Goal: Feedback & Contribution: Contribute content

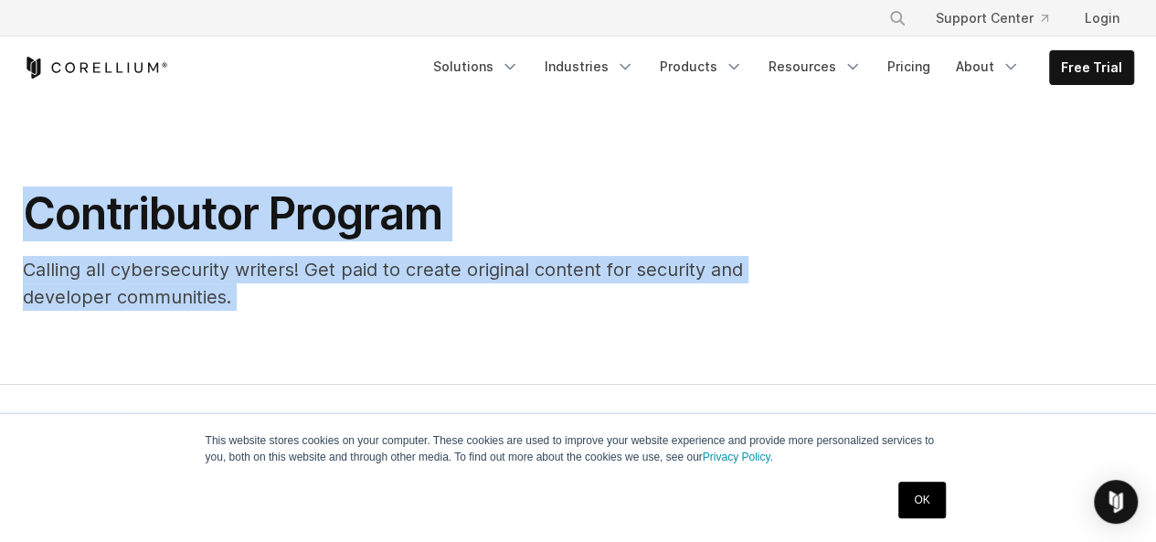
drag, startPoint x: 588, startPoint y: 221, endPoint x: 190, endPoint y: -12, distance: 460.9
click at [839, 229] on div "Contributor Program Calling all cybersecurity writers! Get paid to create origi…" at bounding box center [490, 248] width 971 height 124
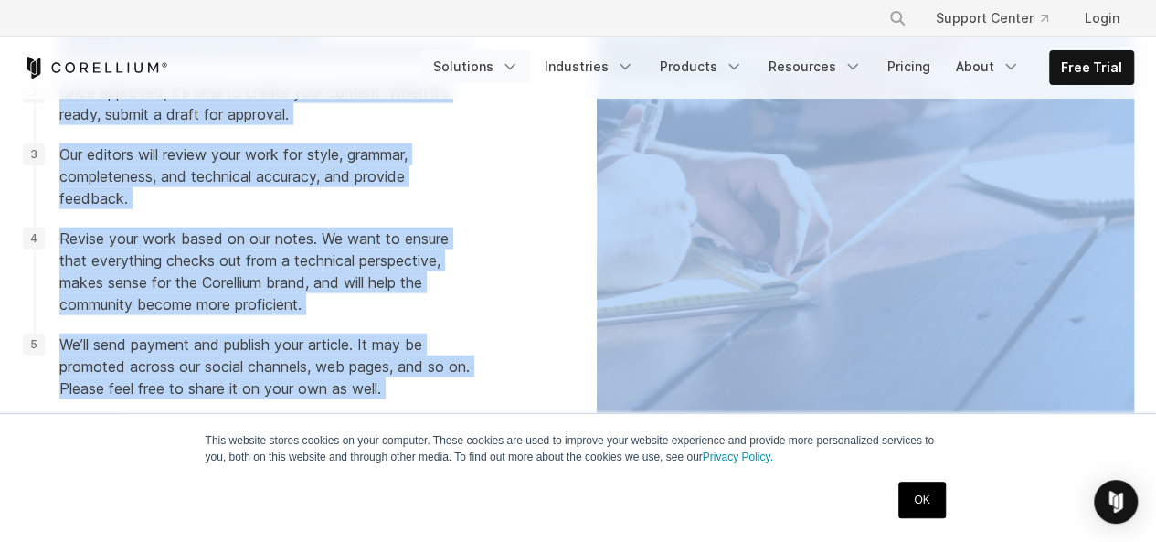
scroll to position [1773, 0]
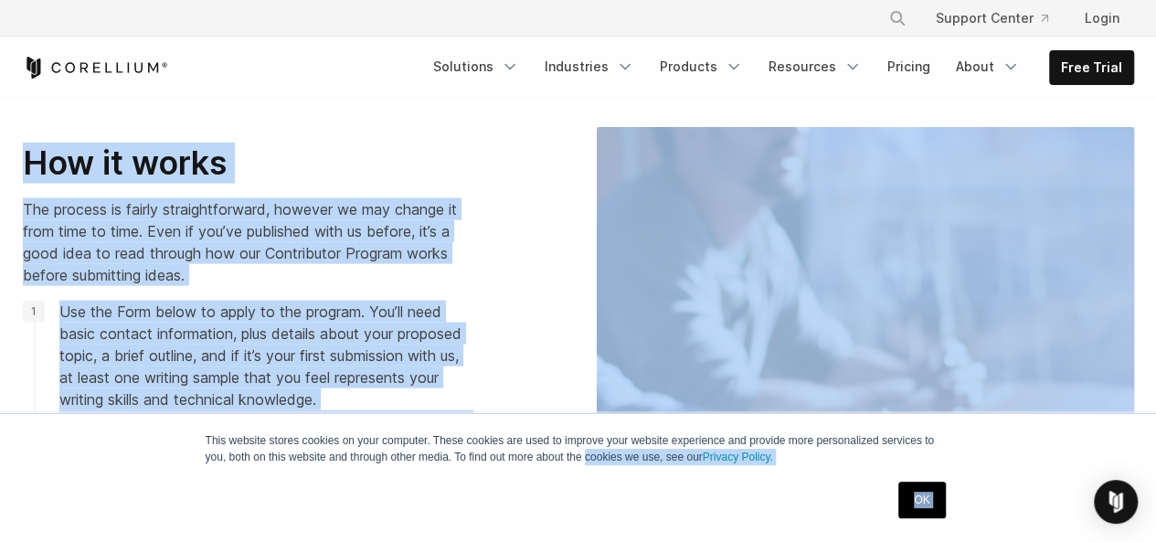
drag, startPoint x: 599, startPoint y: 319, endPoint x: 587, endPoint y: 469, distance: 150.4
click at [587, 469] on body "This website stores cookies on your computer. These cookies are used to improve…" at bounding box center [578, 544] width 1156 height 4635
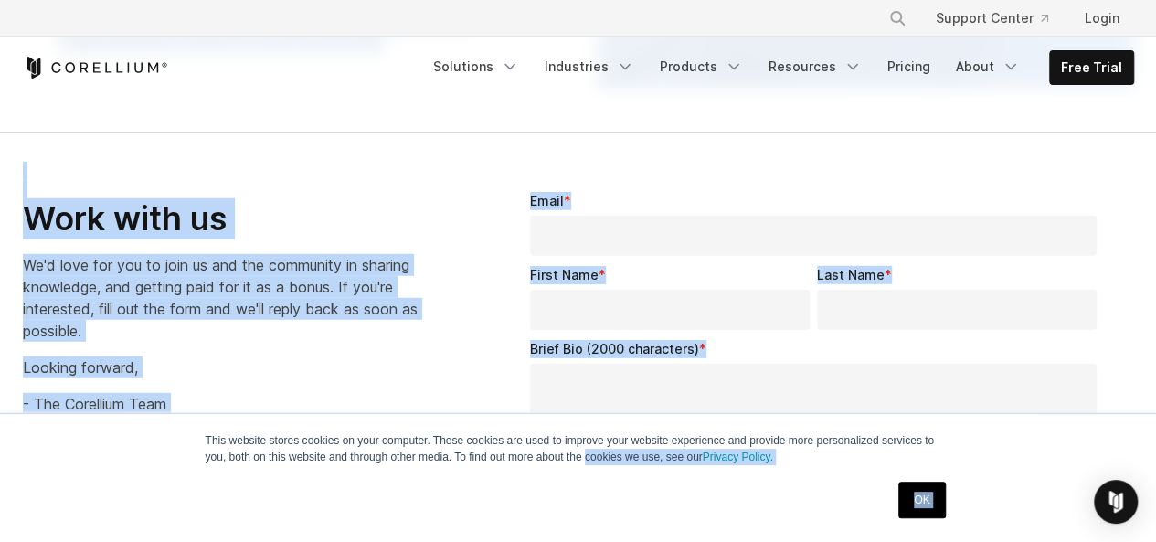
scroll to position [2471, 0]
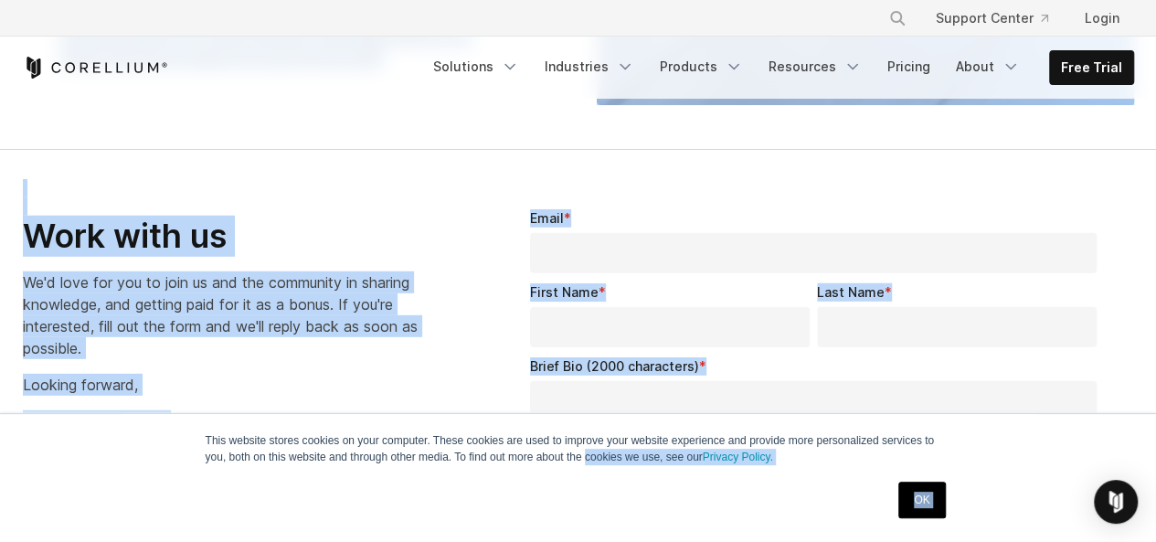
click at [1036, 213] on div "Email *" at bounding box center [817, 240] width 575 height 65
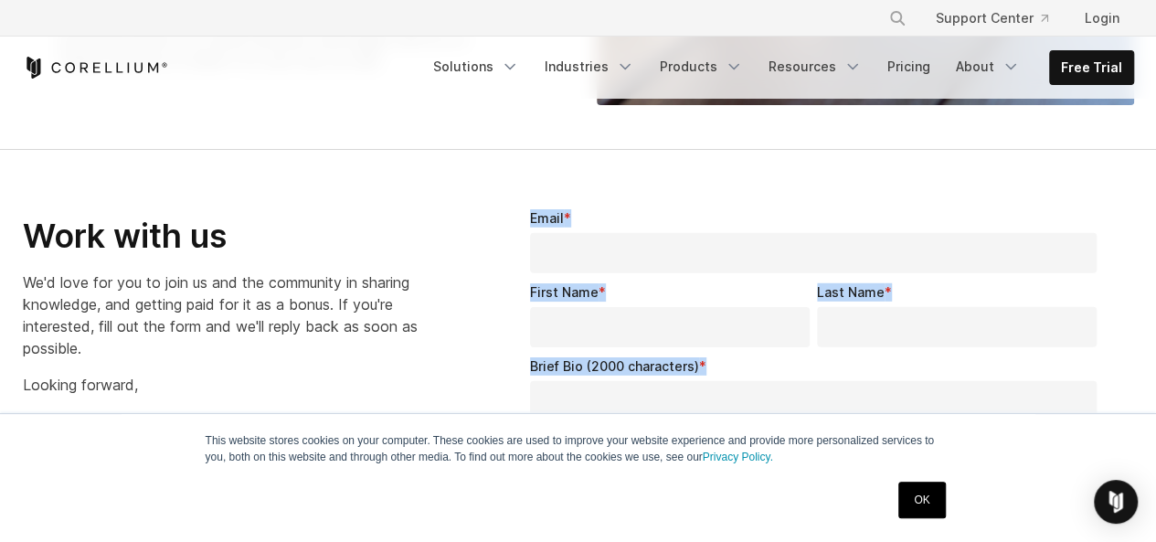
drag, startPoint x: 527, startPoint y: 207, endPoint x: 743, endPoint y: 414, distance: 299.3
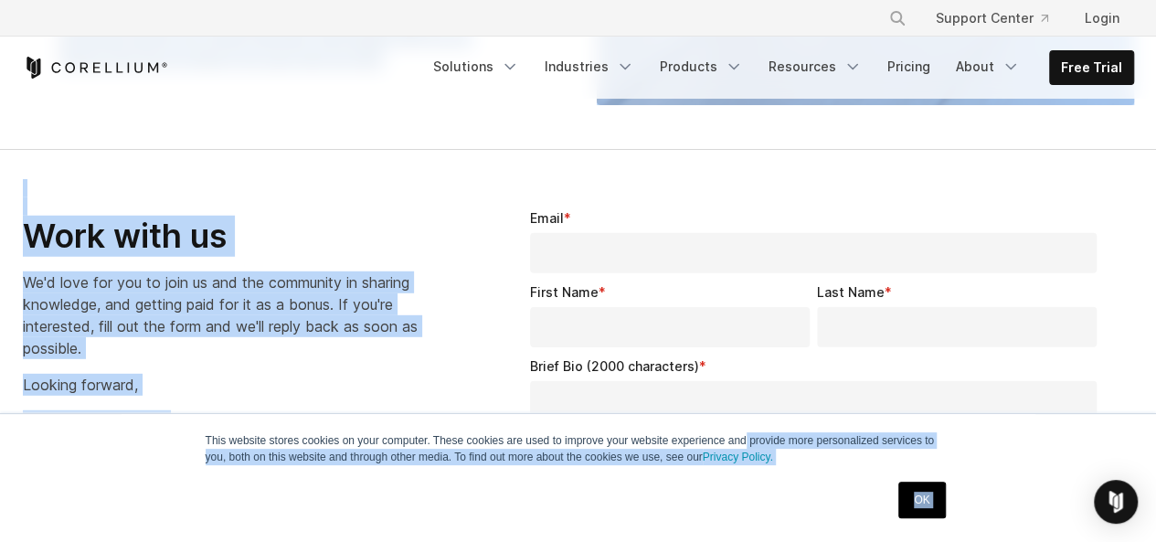
scroll to position [1996, 0]
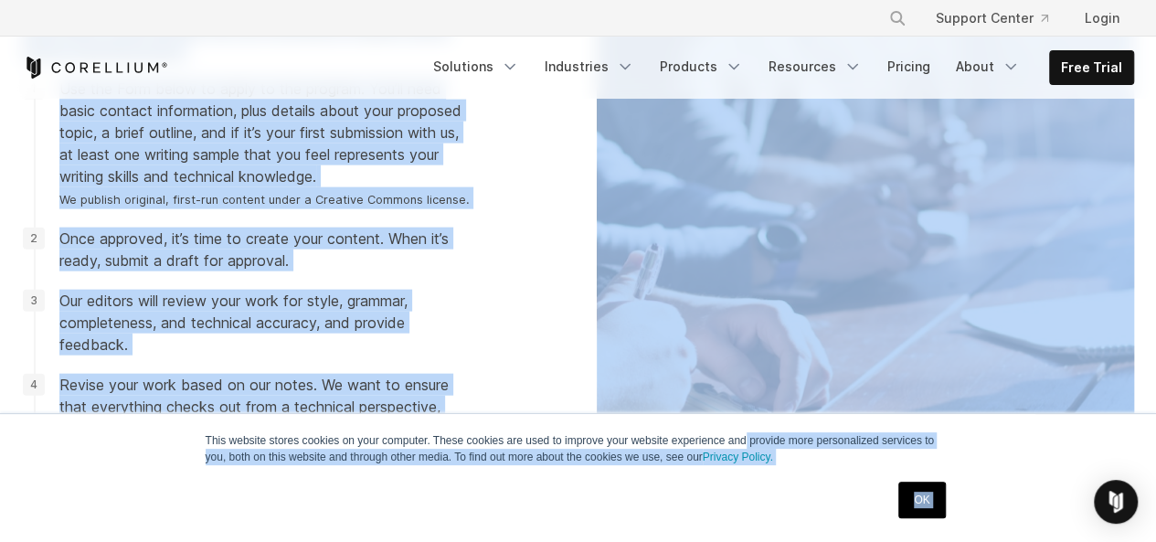
click at [1144, 334] on div at bounding box center [866, 242] width 574 height 676
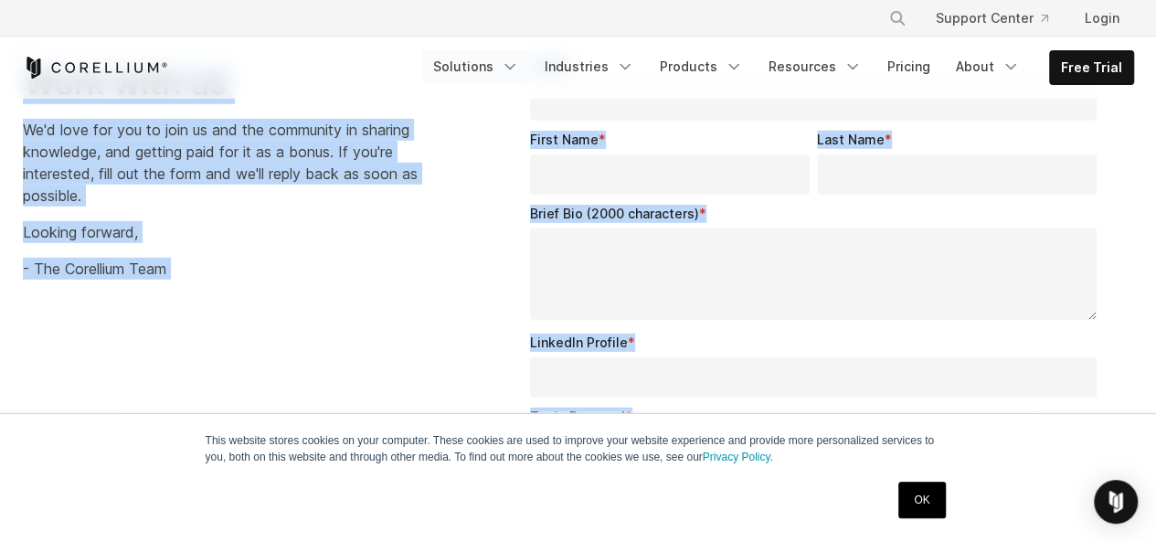
scroll to position [2393, 0]
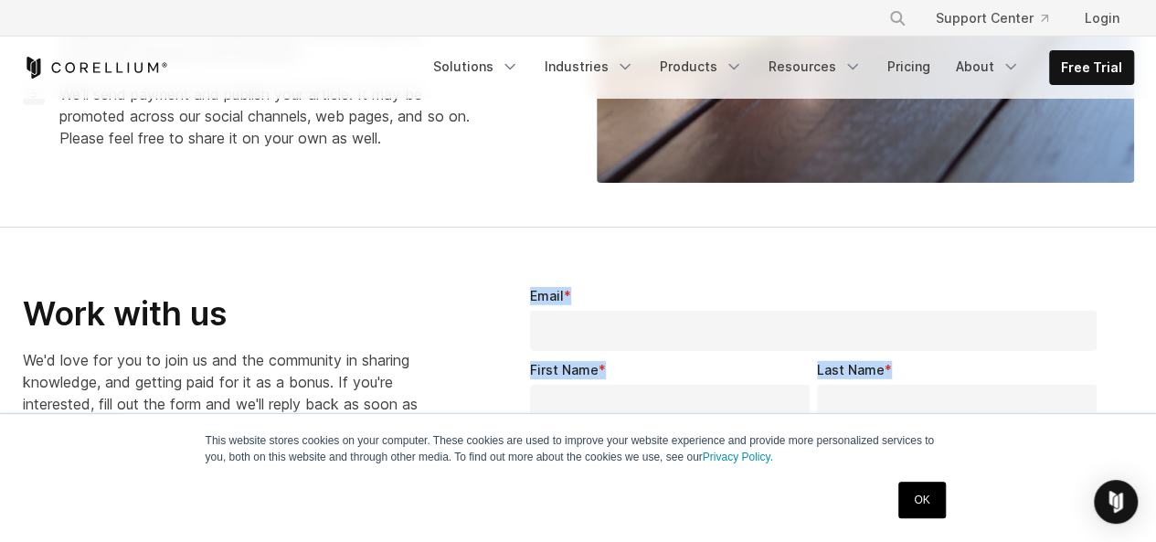
drag, startPoint x: 654, startPoint y: 331, endPoint x: 525, endPoint y: 301, distance: 132.4
copy form "Email * First Name * Last Name * Brief Bio (2000 characters) * LinkedIn Profile…"
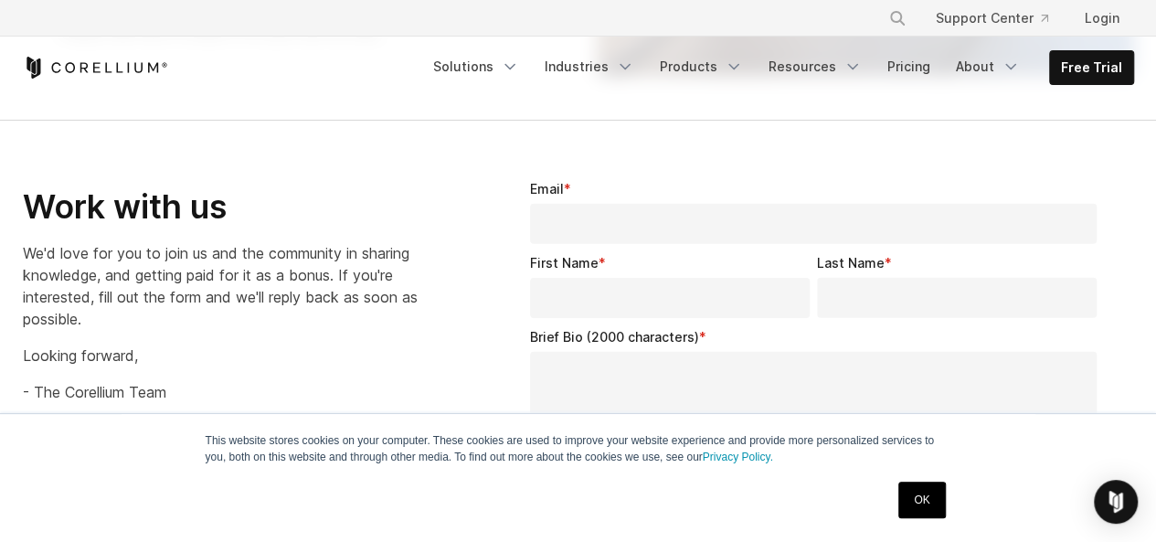
scroll to position [2495, 0]
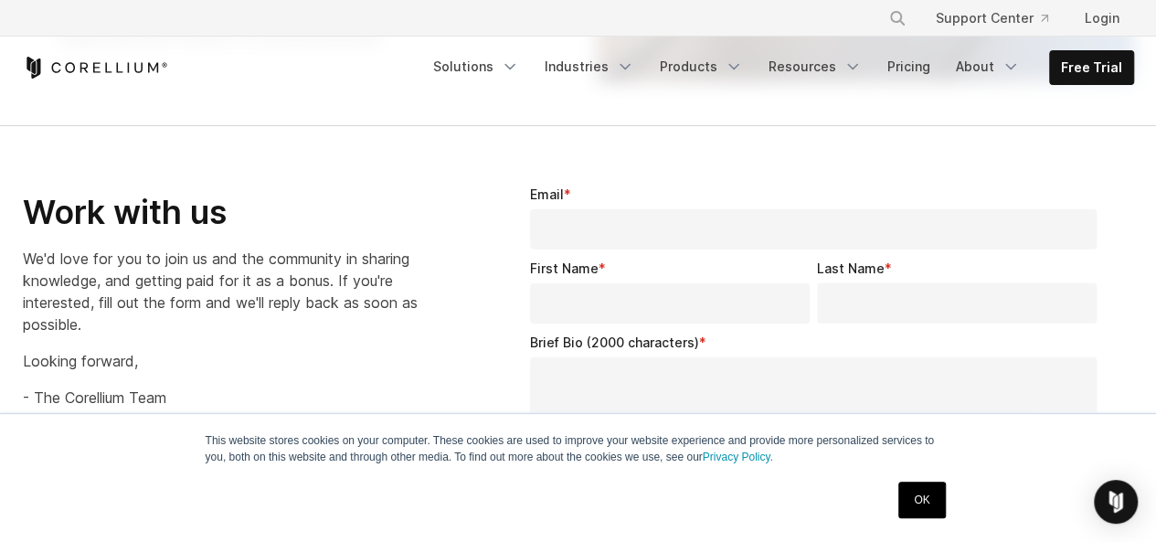
click at [558, 229] on input "Email *" at bounding box center [814, 229] width 568 height 40
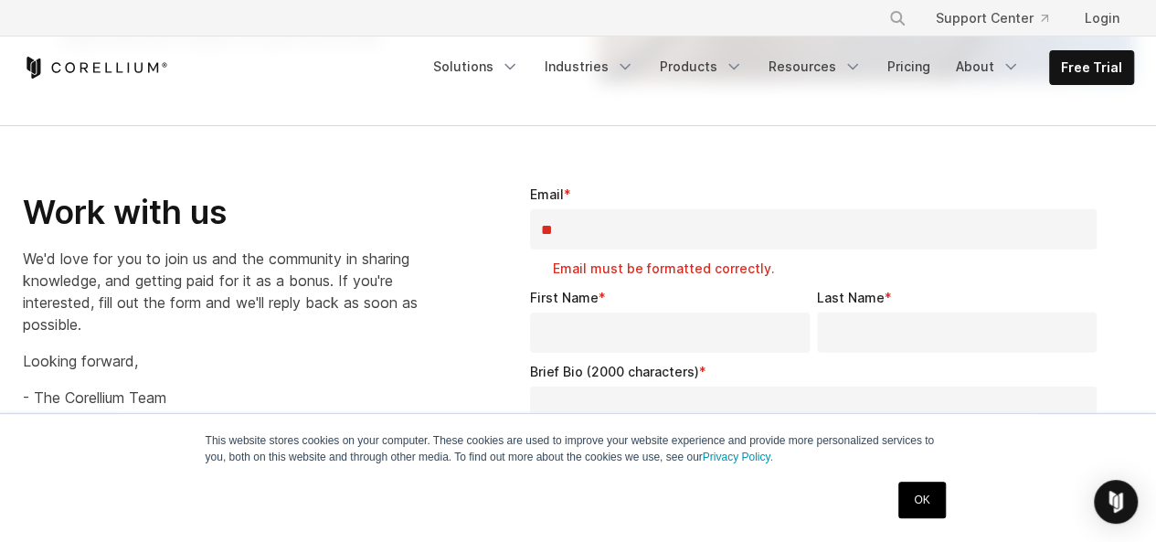
type input "**********"
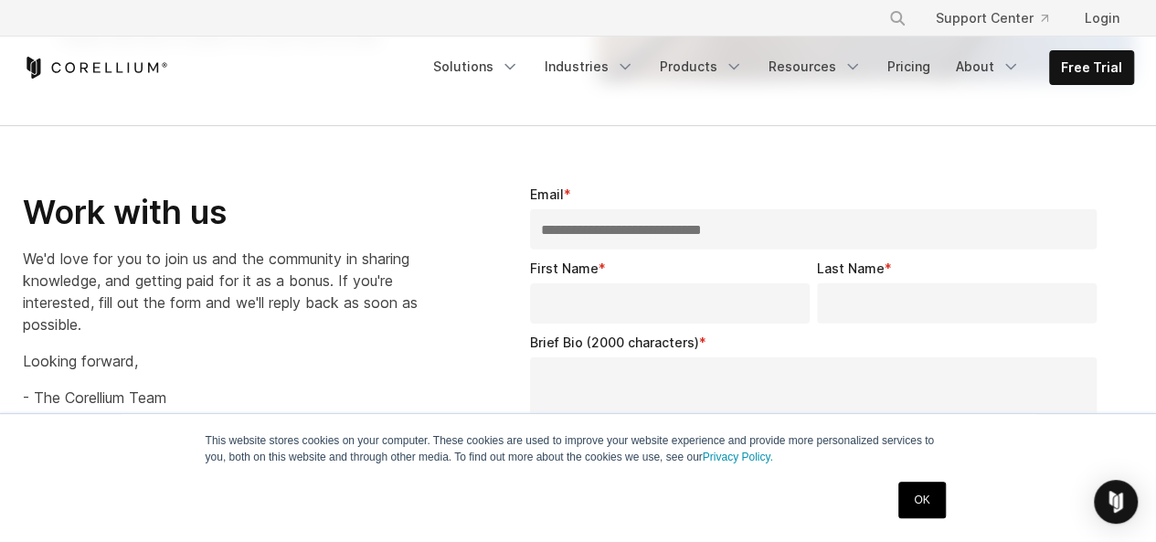
click at [564, 303] on input "First Name *" at bounding box center [670, 303] width 280 height 40
type input "*******"
type input "******"
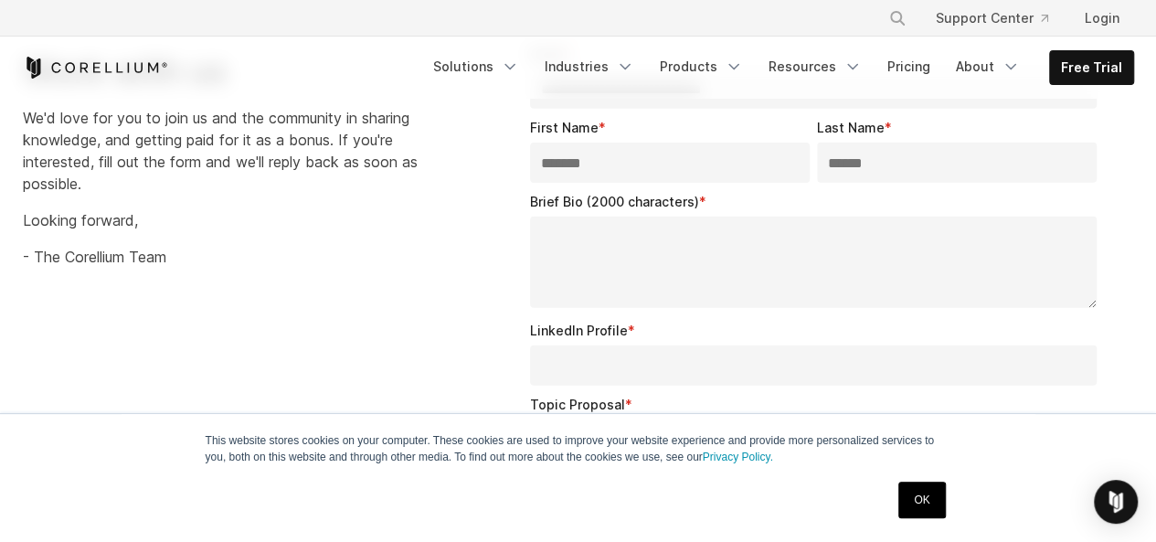
scroll to position [2663, 0]
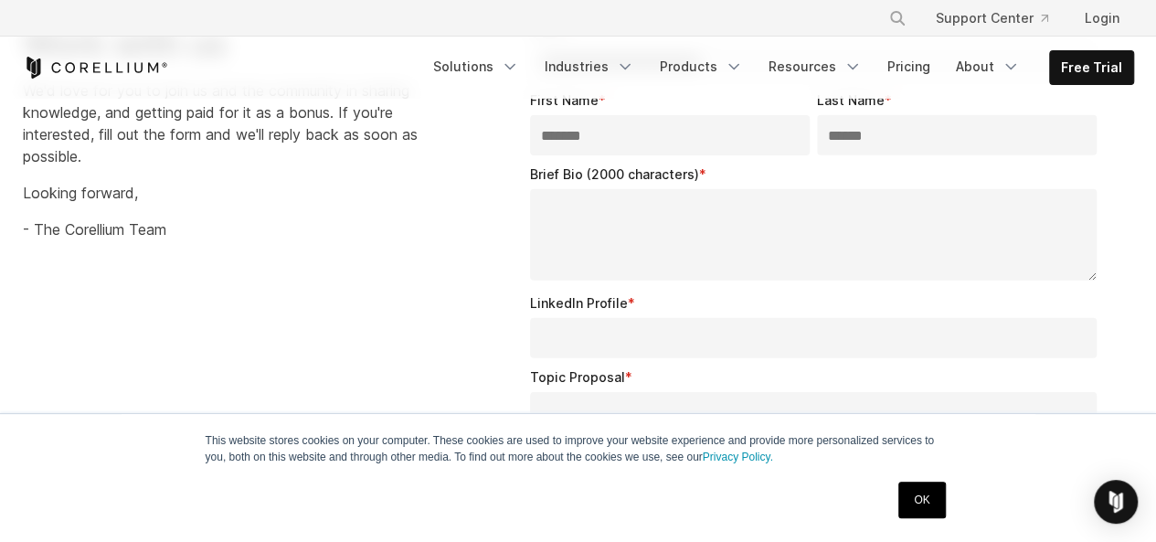
click at [547, 207] on textarea "Brief Bio (2000 characters) *" at bounding box center [814, 234] width 568 height 91
paste textarea "**********"
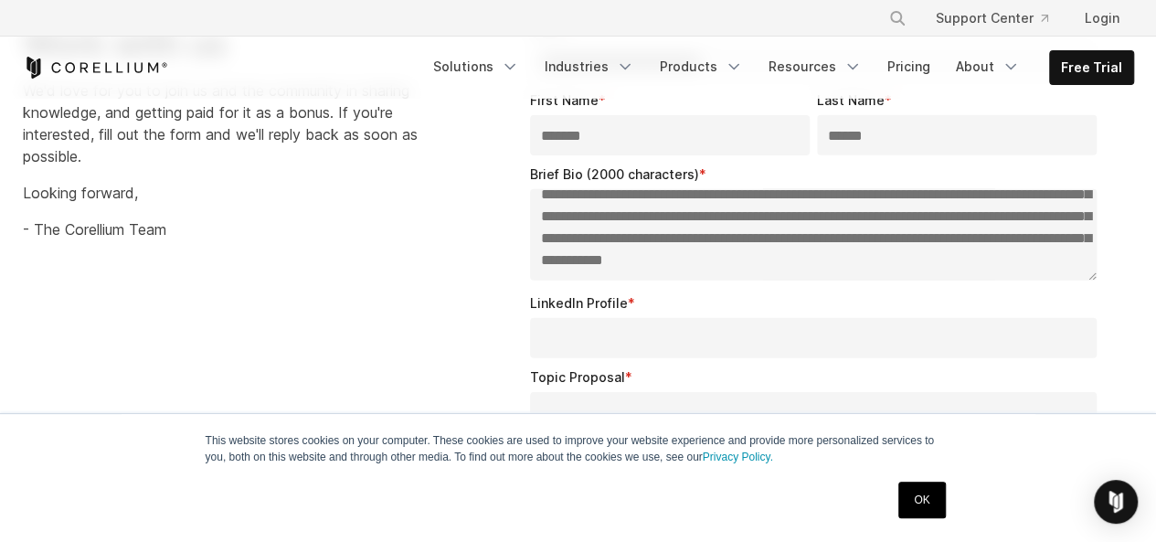
scroll to position [378, 0]
click at [931, 203] on textarea "Brief Bio (2000 characters) *" at bounding box center [814, 234] width 568 height 91
type textarea "**********"
click at [554, 342] on input "LinkedIn Profile *" at bounding box center [814, 338] width 568 height 40
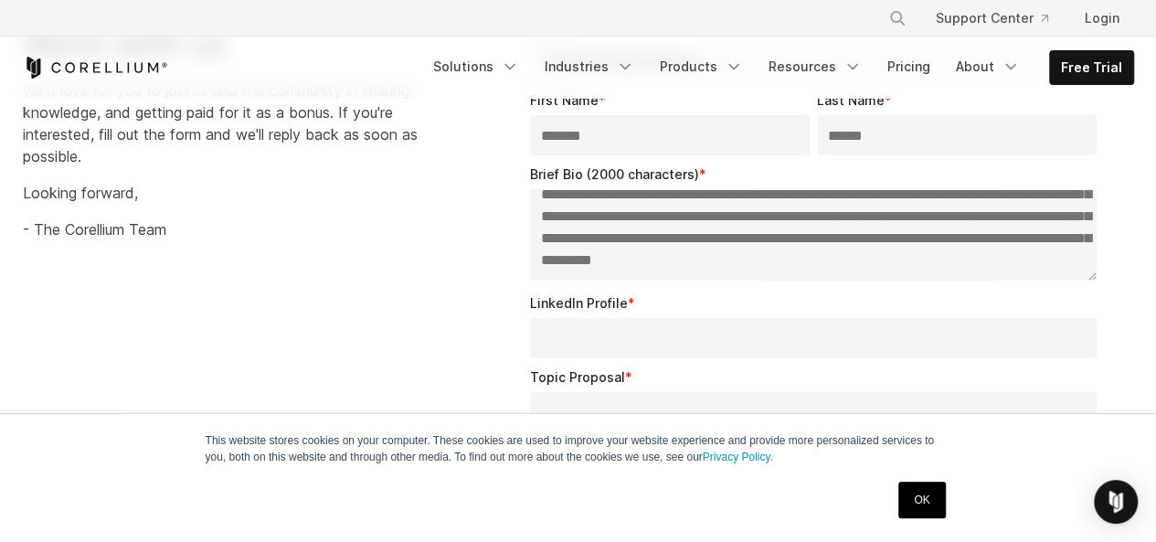
paste input "**********"
type input "**********"
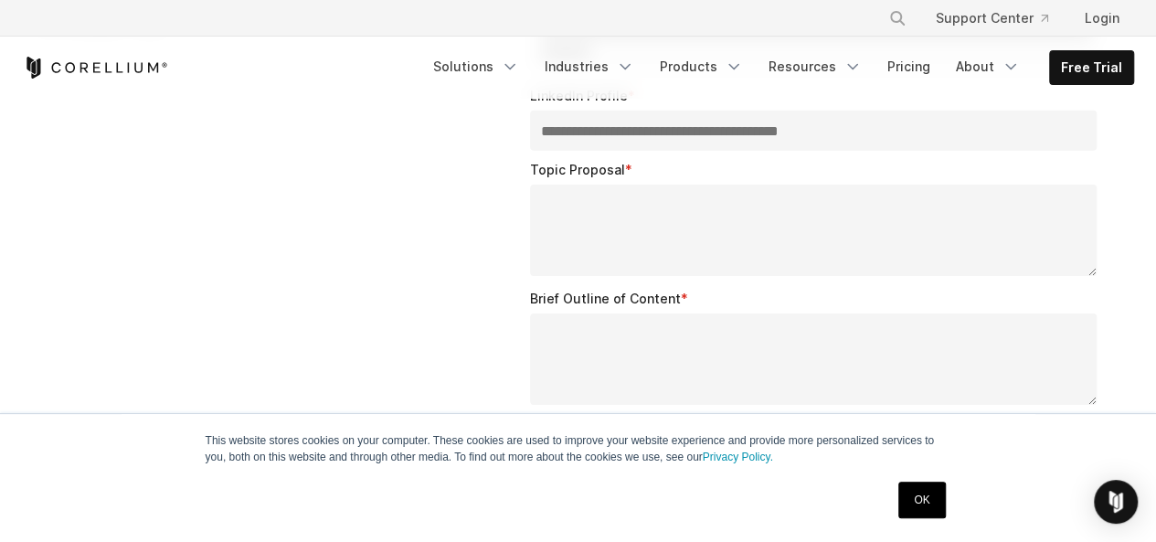
scroll to position [2865, 0]
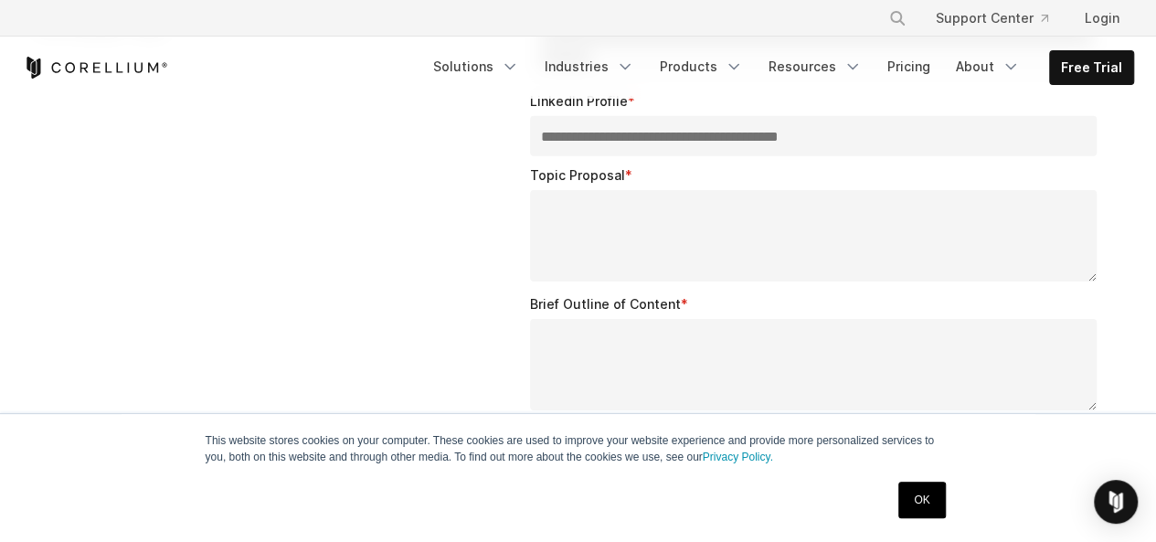
click at [548, 202] on textarea "Topic Proposal *" at bounding box center [814, 235] width 568 height 91
paste textarea "**********"
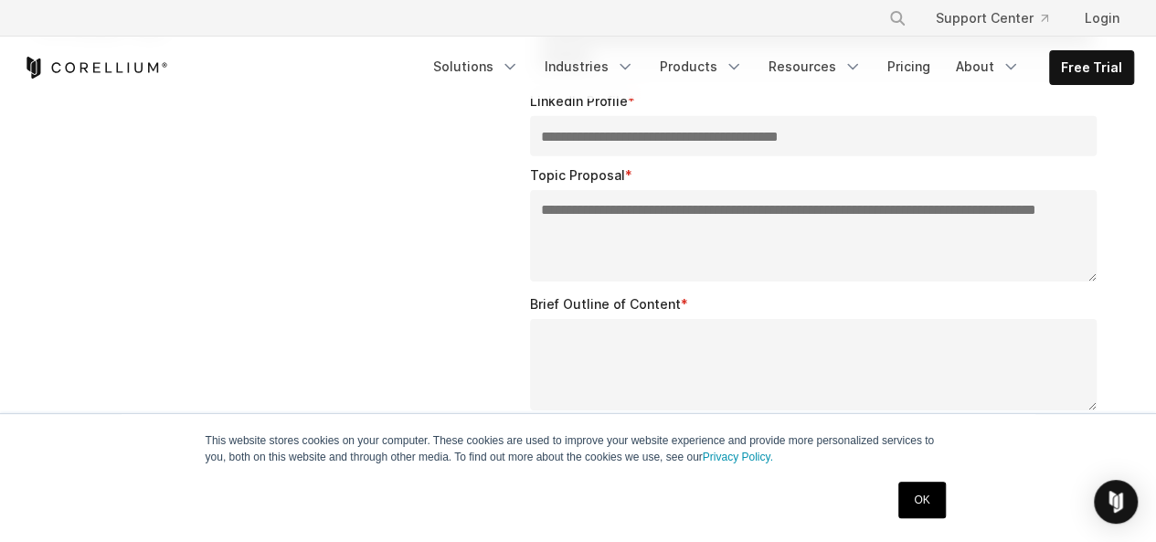
type textarea "**********"
click at [537, 361] on textarea "Brief Outline of Content *" at bounding box center [814, 364] width 568 height 91
paste textarea "**********"
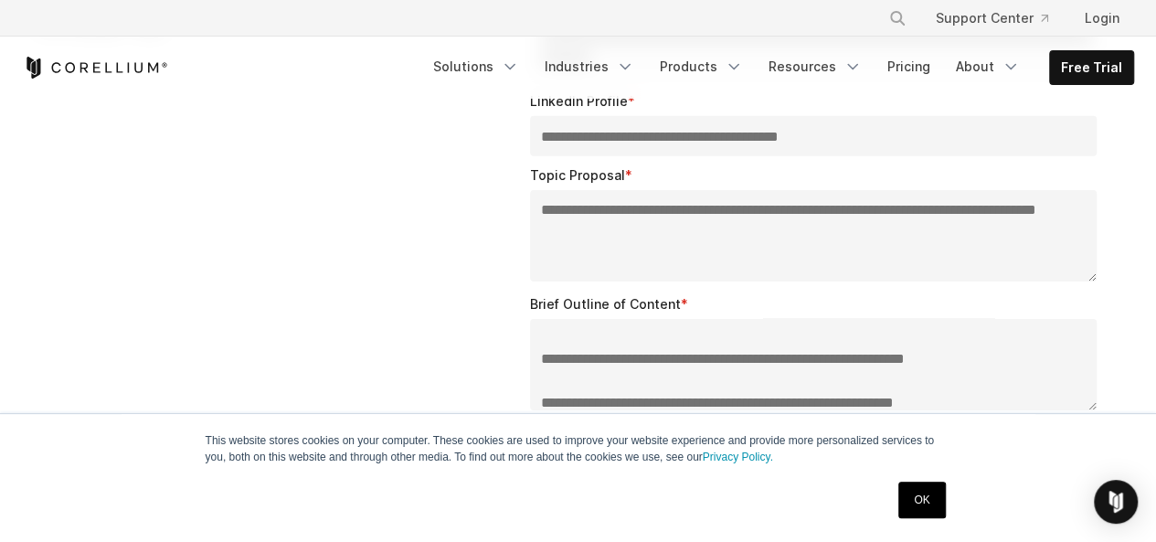
scroll to position [47, 0]
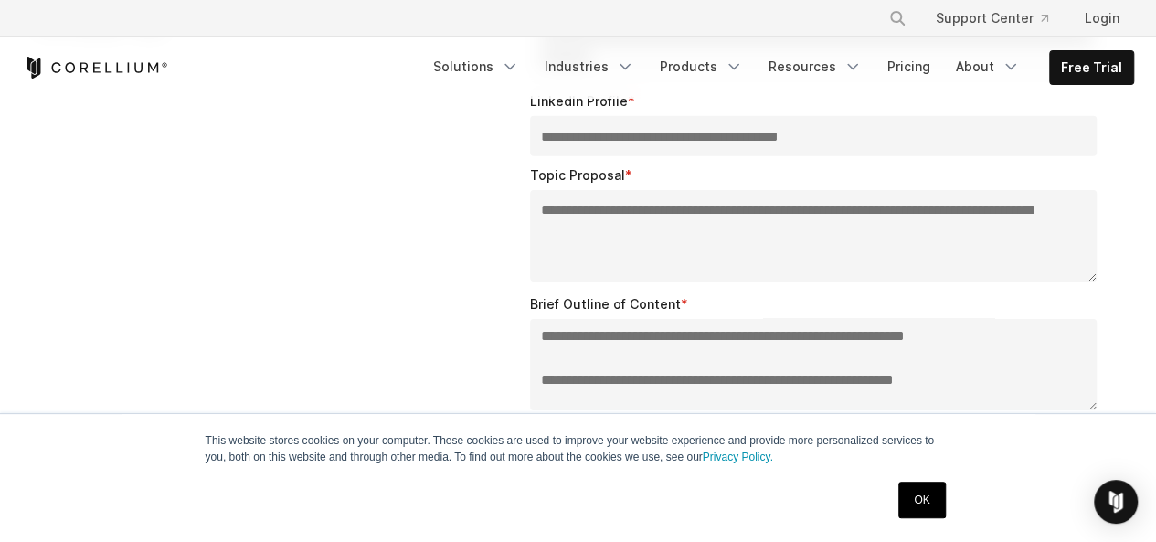
click at [540, 333] on textarea "Brief Outline of Content *" at bounding box center [814, 364] width 568 height 91
click at [541, 377] on textarea "Brief Outline of Content *" at bounding box center [814, 364] width 568 height 91
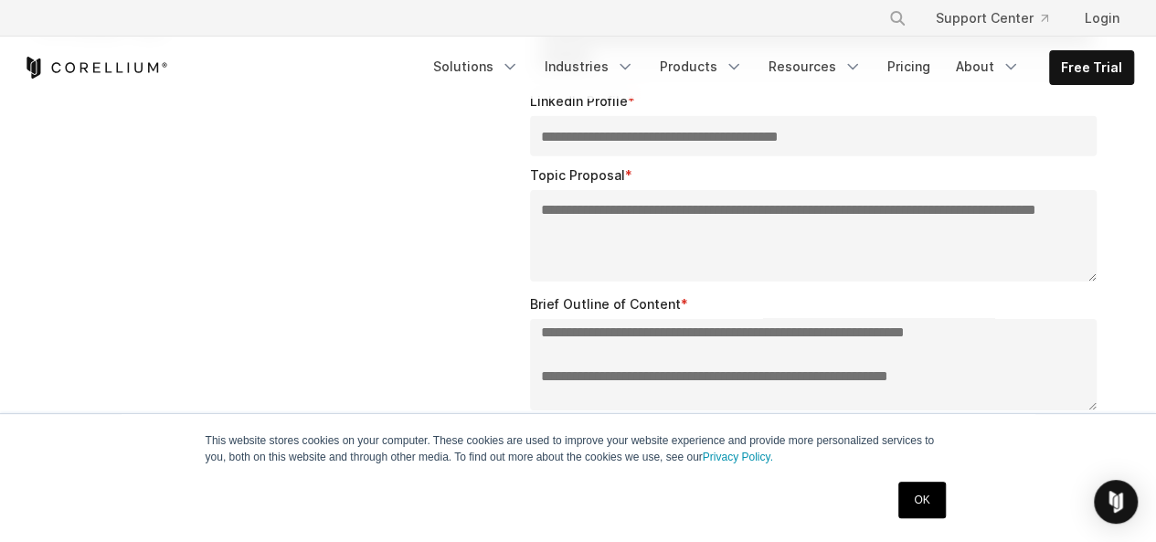
scroll to position [118, 0]
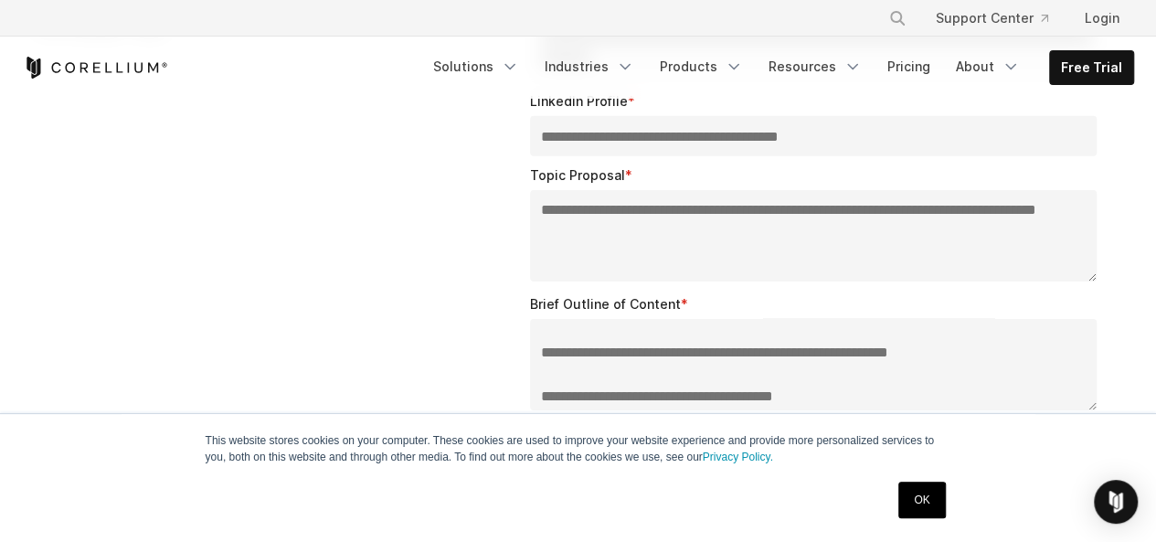
click at [542, 350] on textarea "Brief Outline of Content *" at bounding box center [814, 364] width 568 height 91
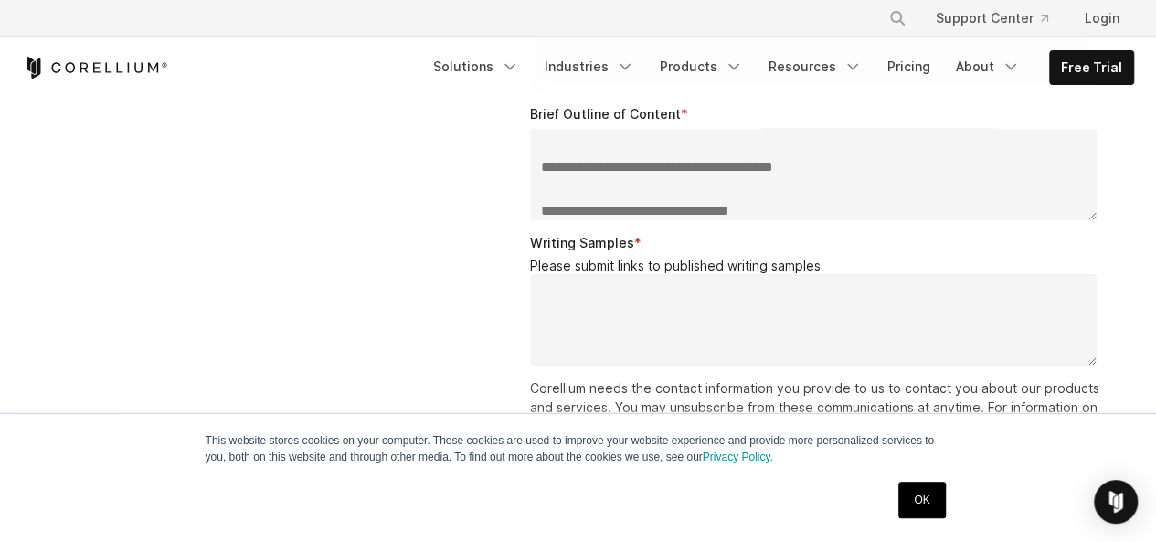
scroll to position [179, 0]
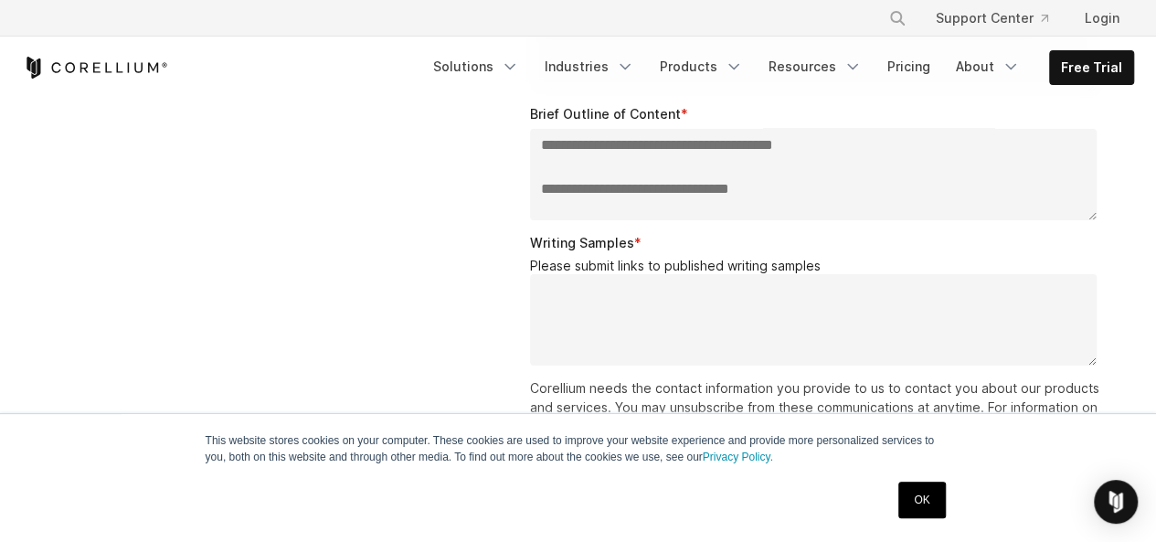
click at [539, 189] on textarea "Brief Outline of Content *" at bounding box center [814, 174] width 568 height 91
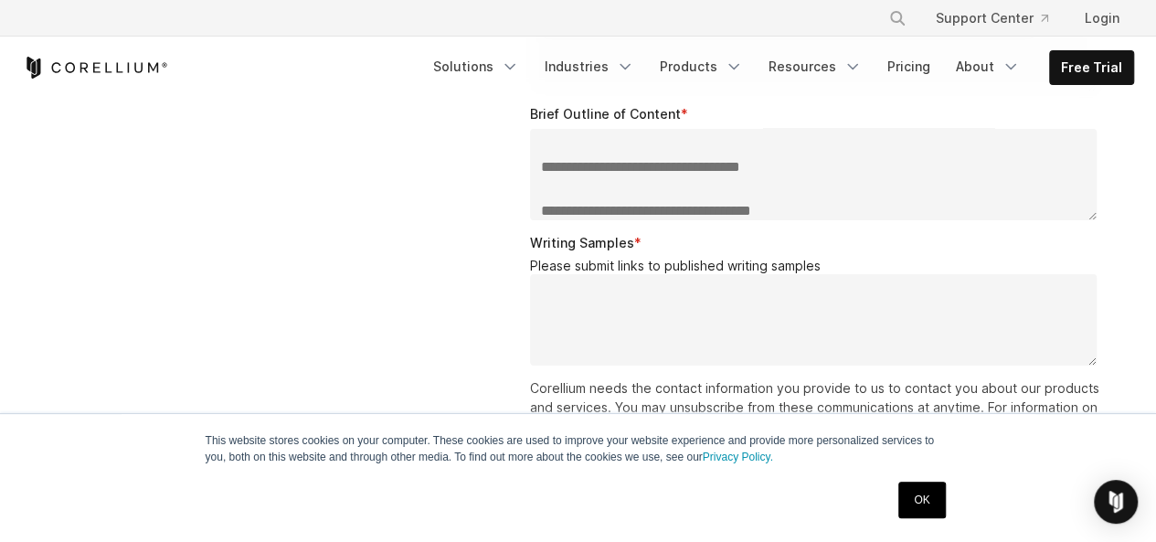
click at [539, 208] on textarea "Brief Outline of Content *" at bounding box center [814, 174] width 568 height 91
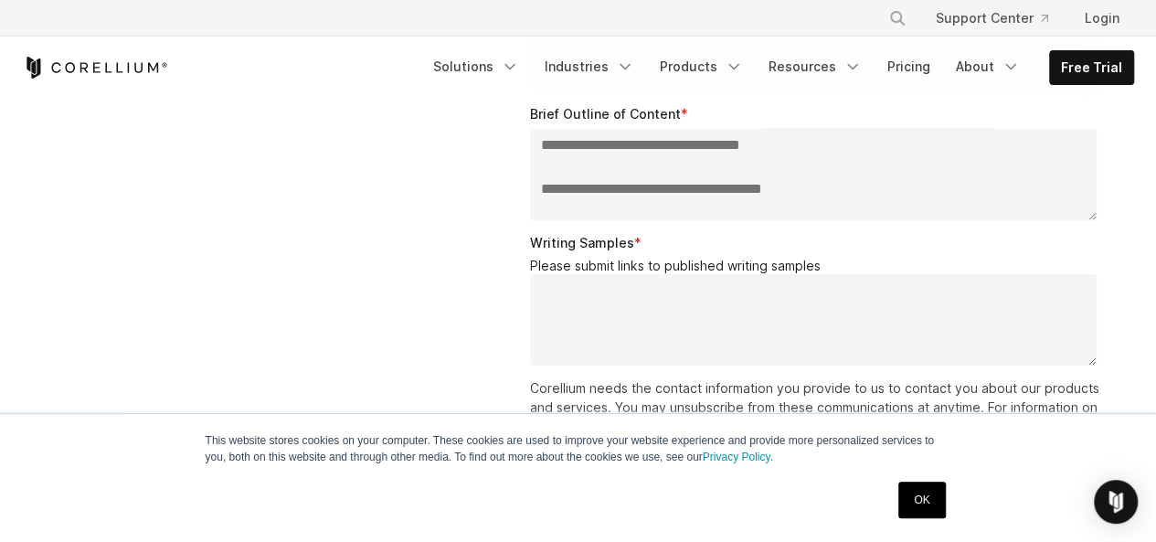
scroll to position [245, 0]
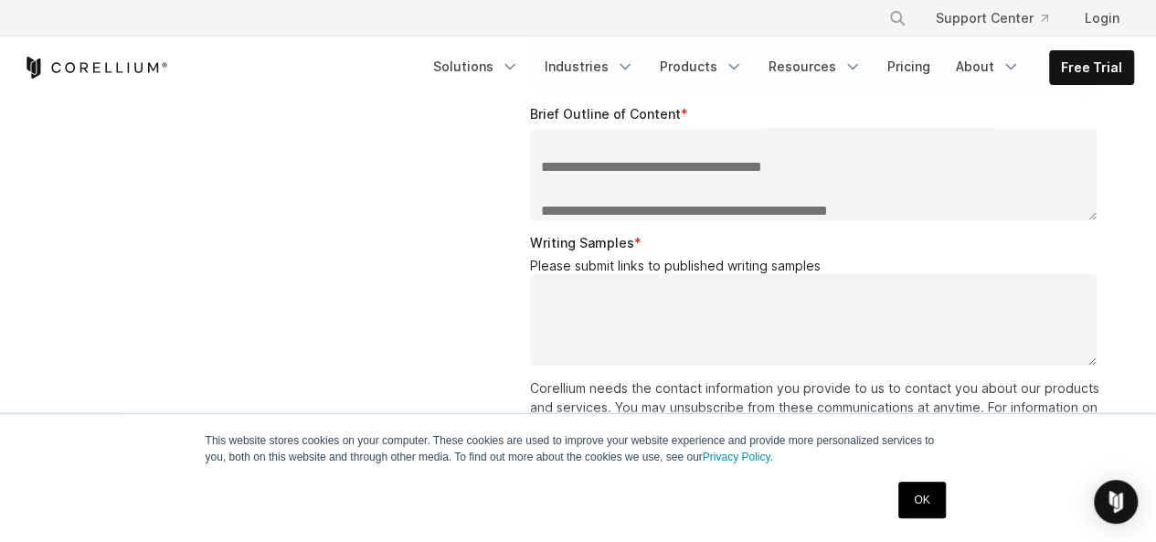
click at [540, 209] on textarea "Brief Outline of Content *" at bounding box center [814, 174] width 568 height 91
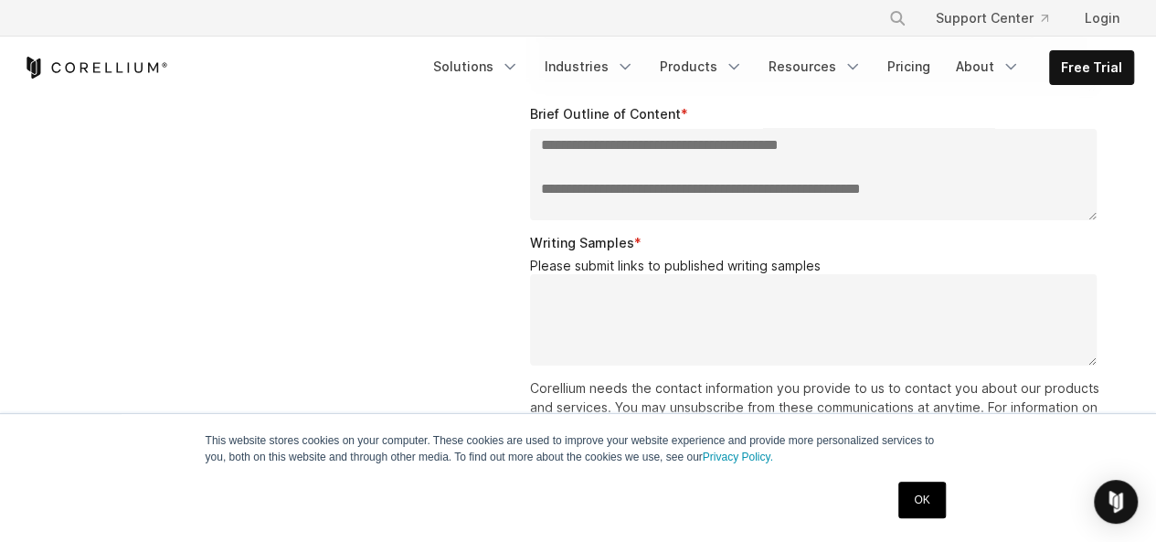
click at [541, 187] on textarea "Brief Outline of Content *" at bounding box center [814, 174] width 568 height 91
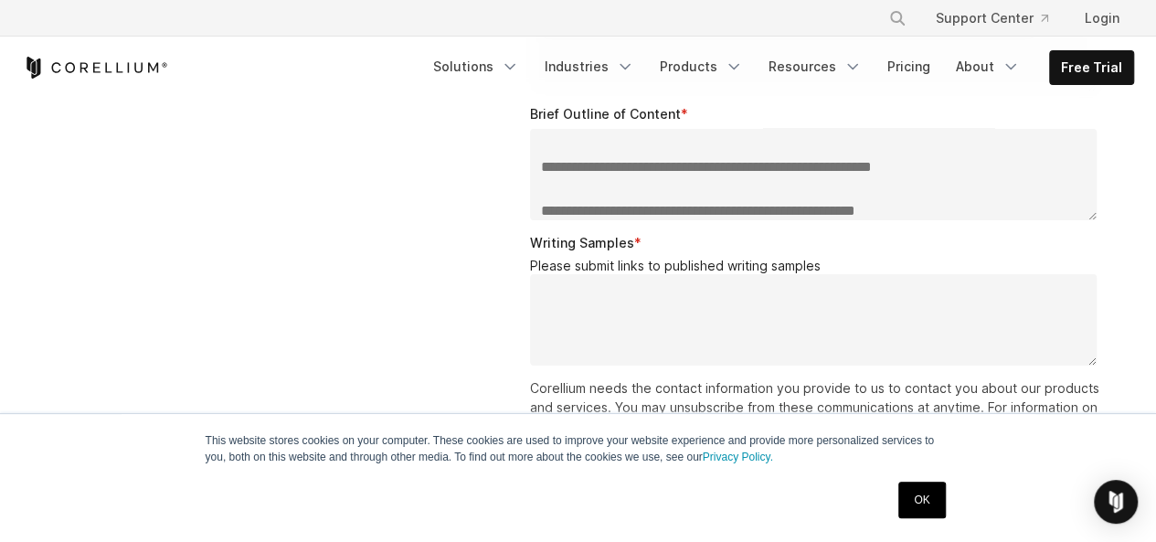
click at [541, 208] on textarea "Brief Outline of Content *" at bounding box center [814, 174] width 568 height 91
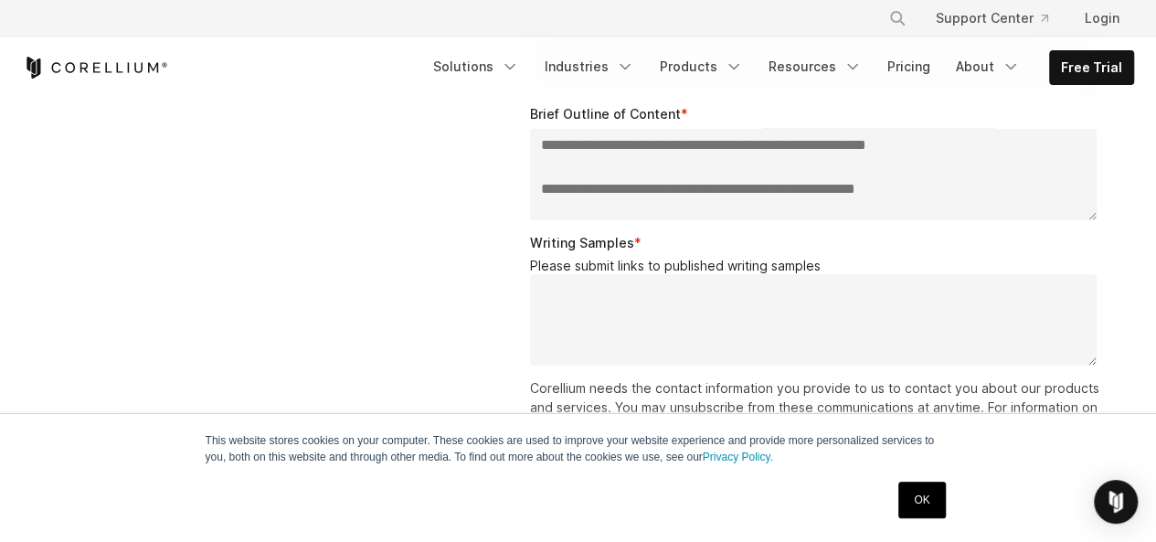
click at [538, 187] on textarea "Brief Outline of Content *" at bounding box center [814, 174] width 568 height 91
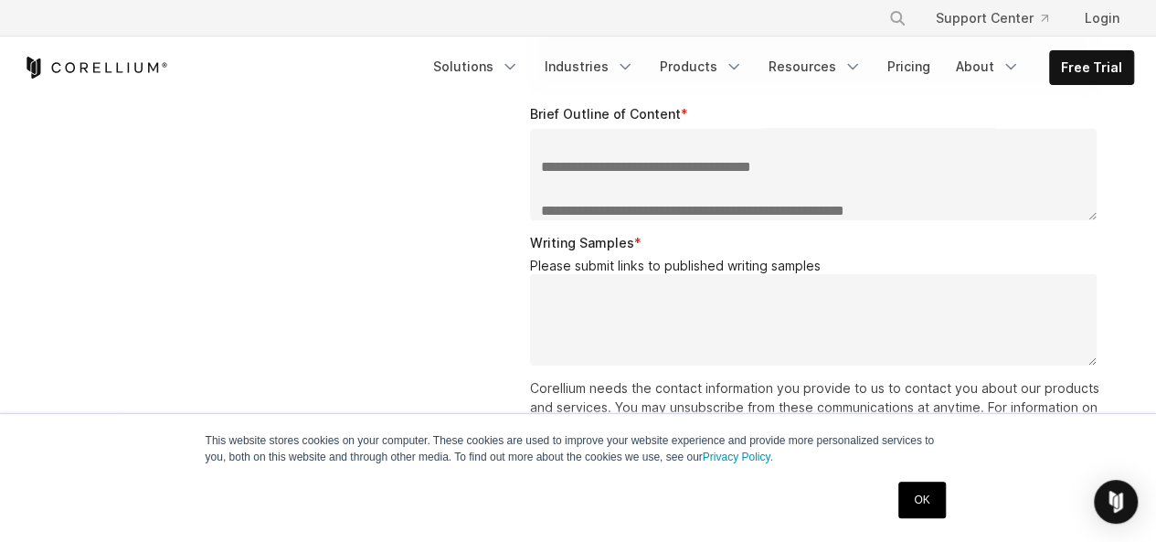
scroll to position [530, 0]
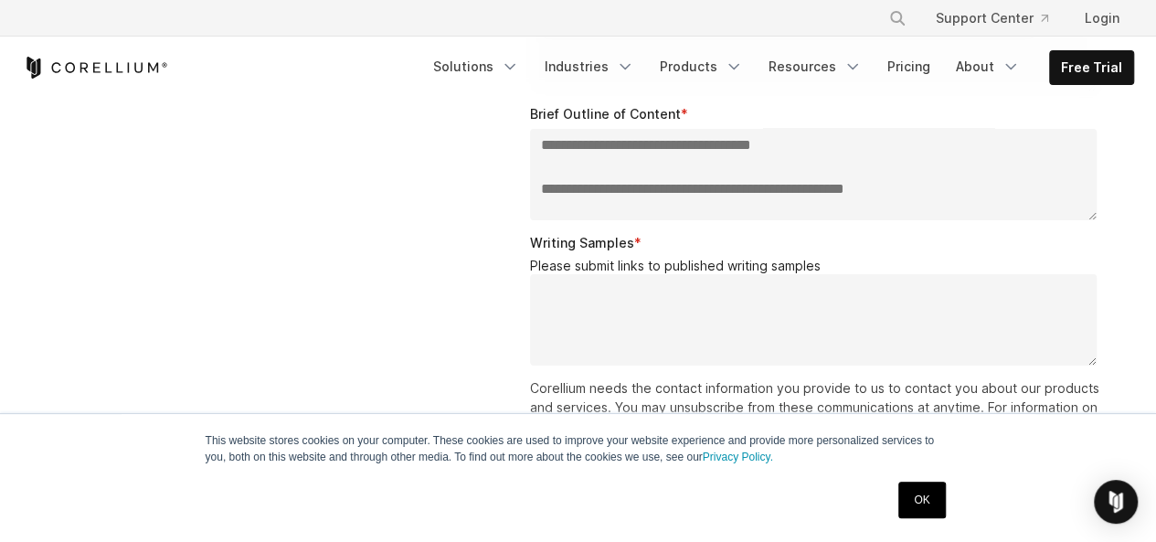
click at [541, 187] on textarea "Brief Outline of Content *" at bounding box center [814, 174] width 568 height 91
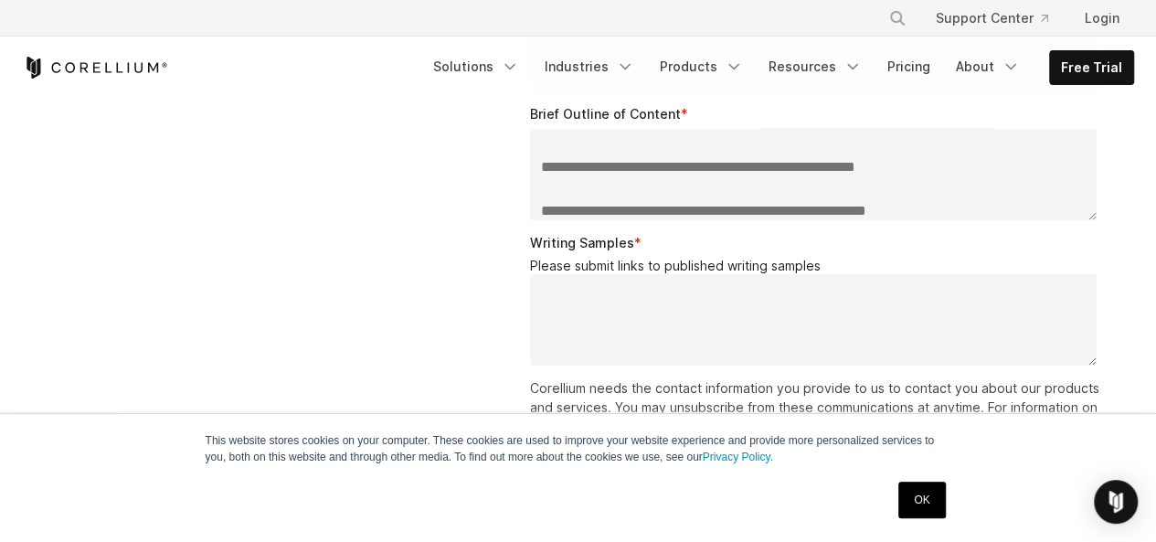
scroll to position [574, 0]
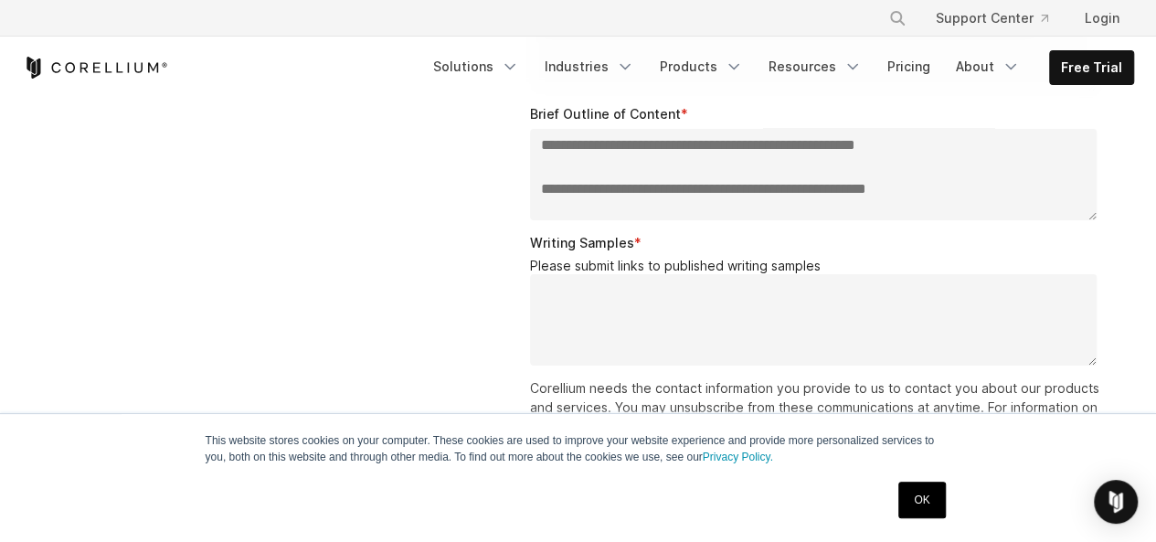
click at [541, 187] on textarea "Brief Outline of Content *" at bounding box center [814, 174] width 568 height 91
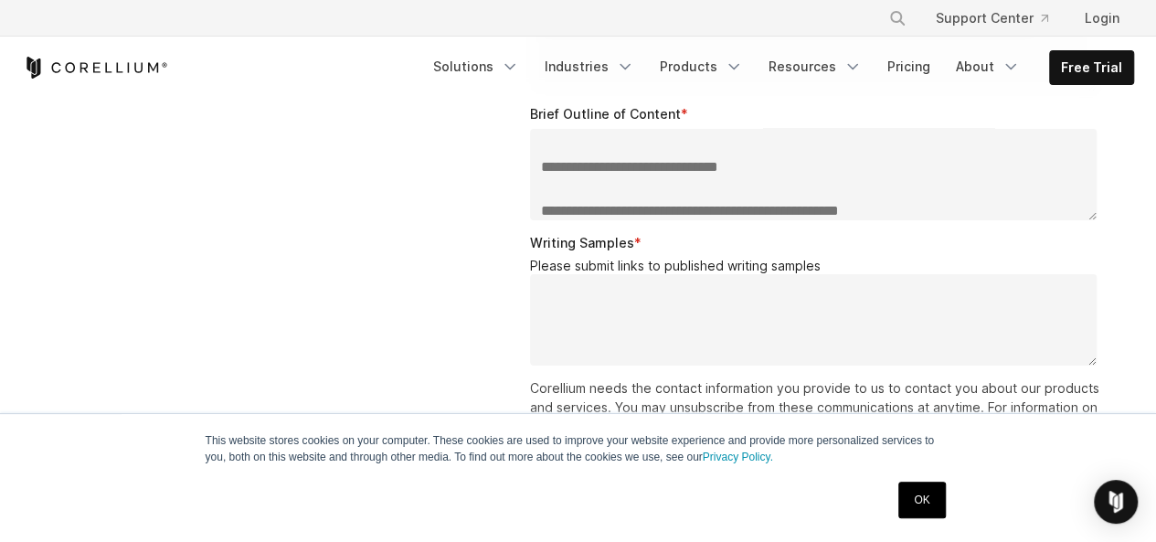
scroll to position [662, 0]
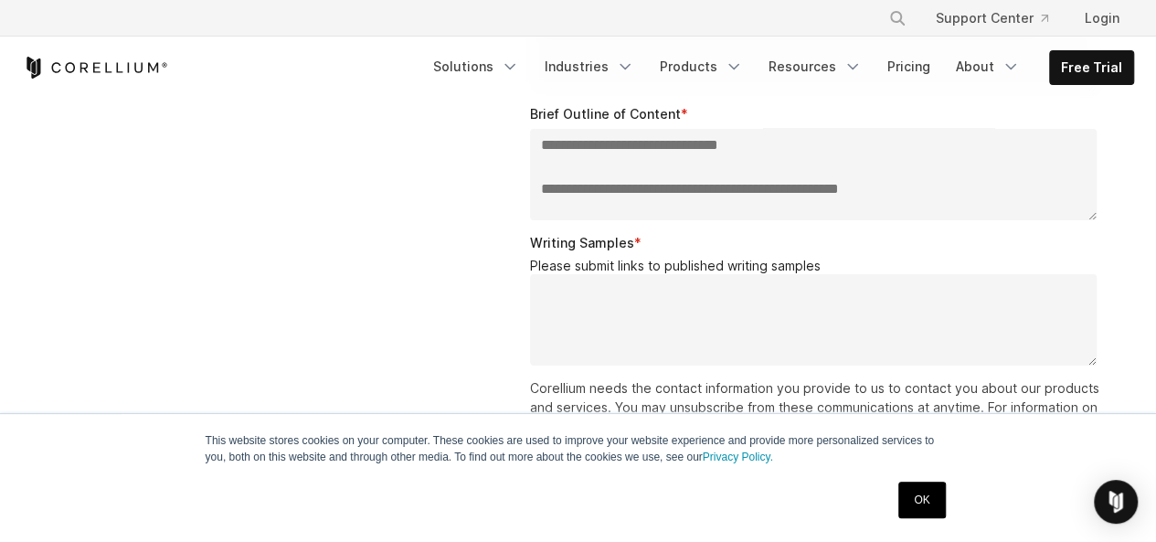
click at [541, 187] on textarea "Brief Outline of Content *" at bounding box center [814, 174] width 568 height 91
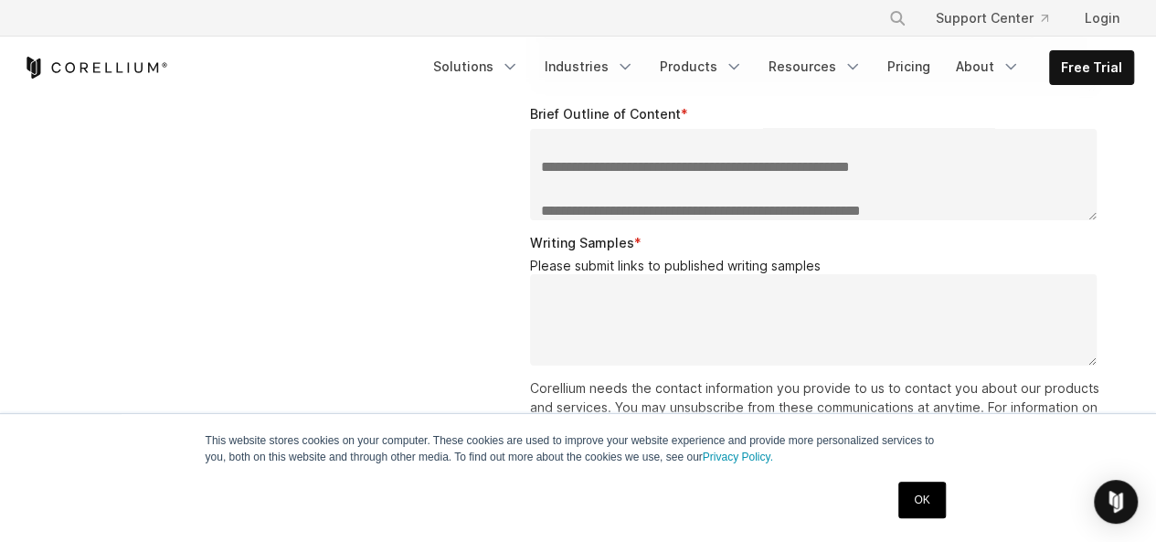
scroll to position [706, 0]
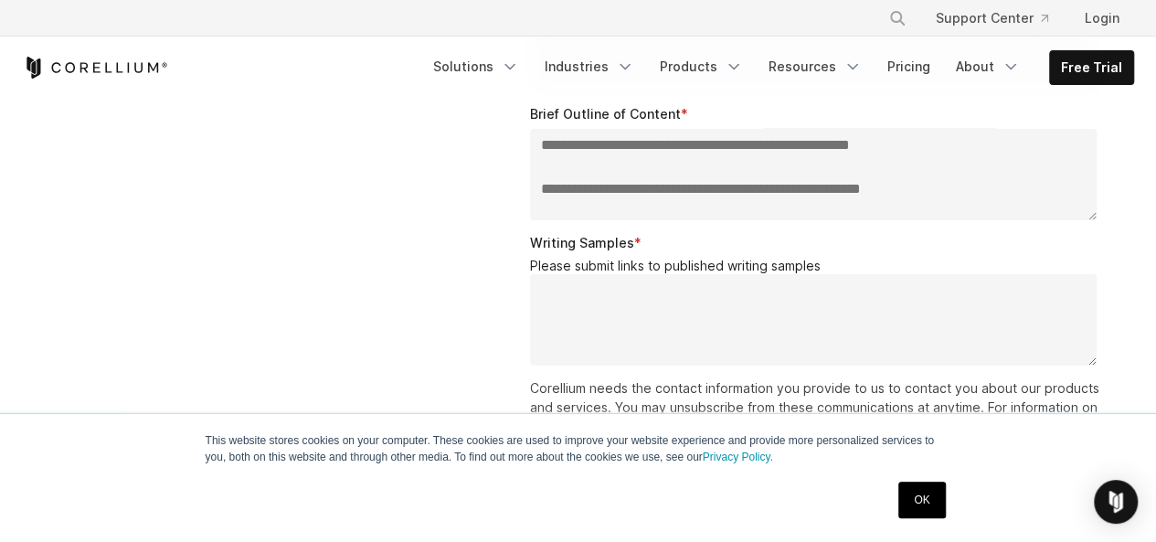
click at [541, 188] on textarea "Brief Outline of Content *" at bounding box center [814, 174] width 568 height 91
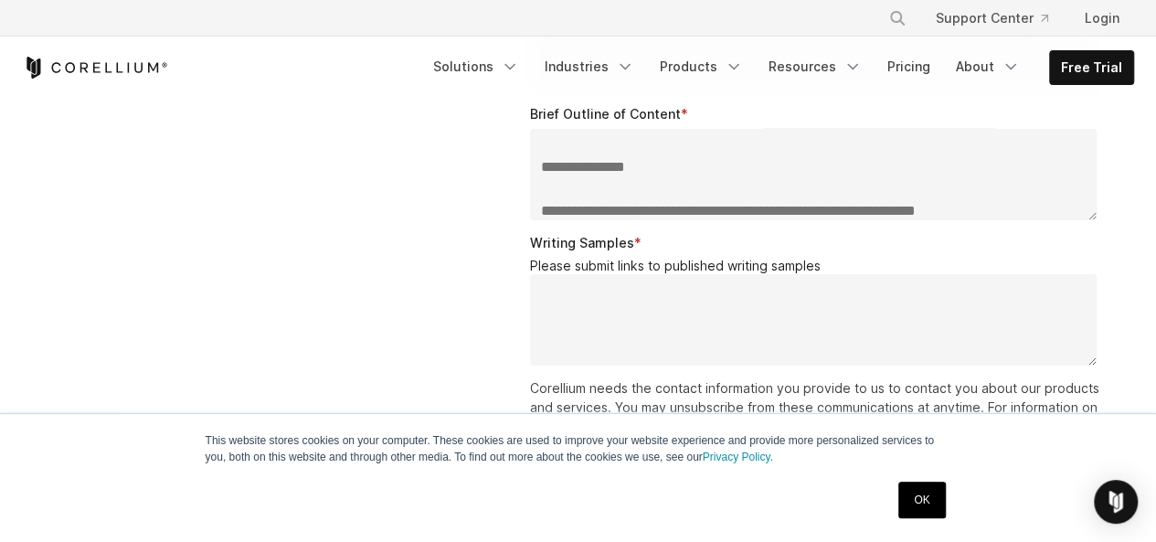
scroll to position [793, 0]
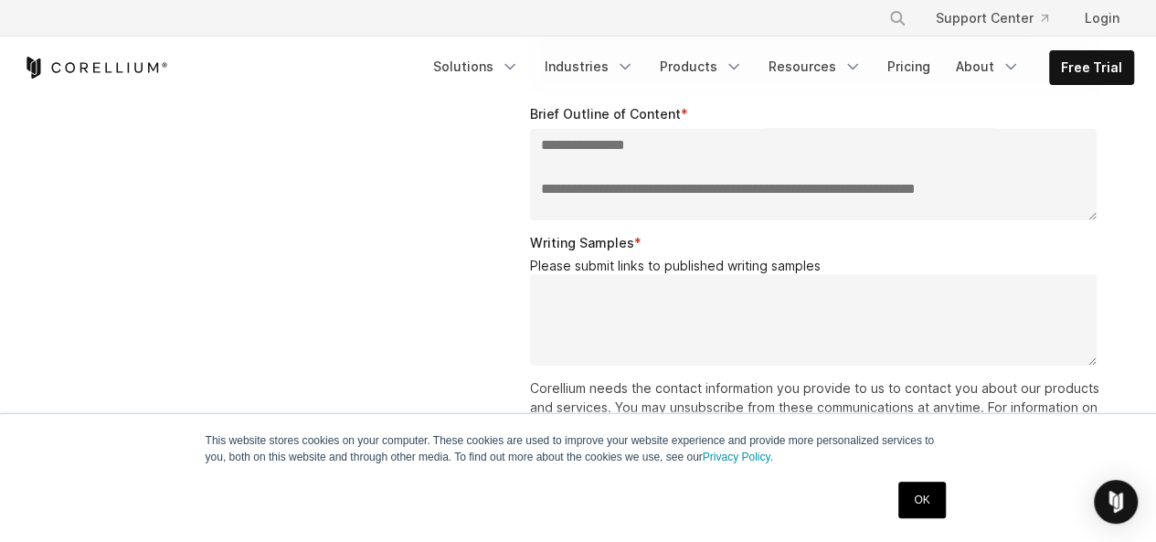
click at [541, 188] on textarea "Brief Outline of Content *" at bounding box center [814, 174] width 568 height 91
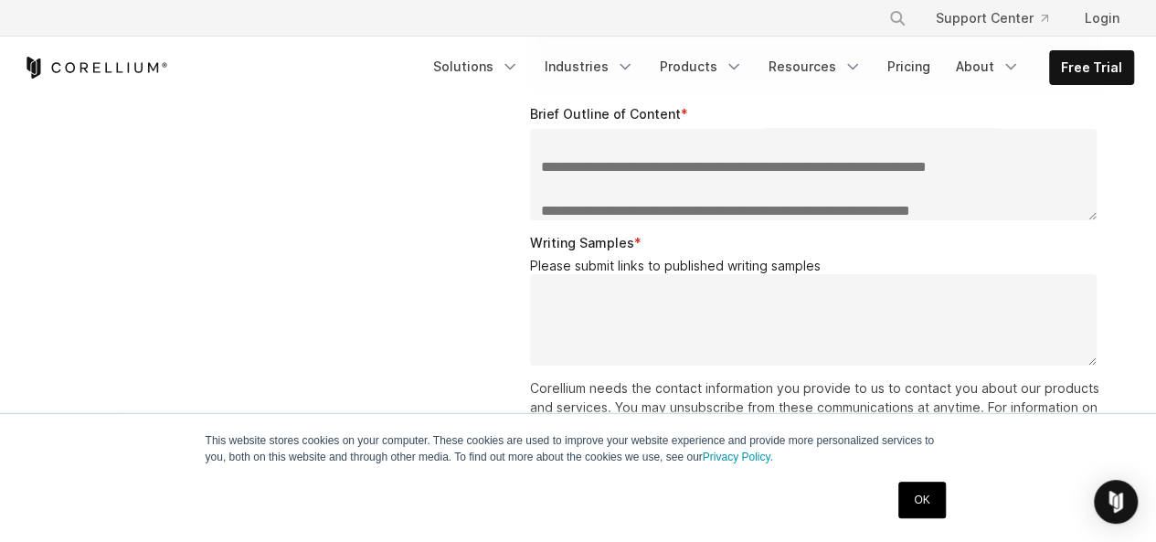
scroll to position [837, 0]
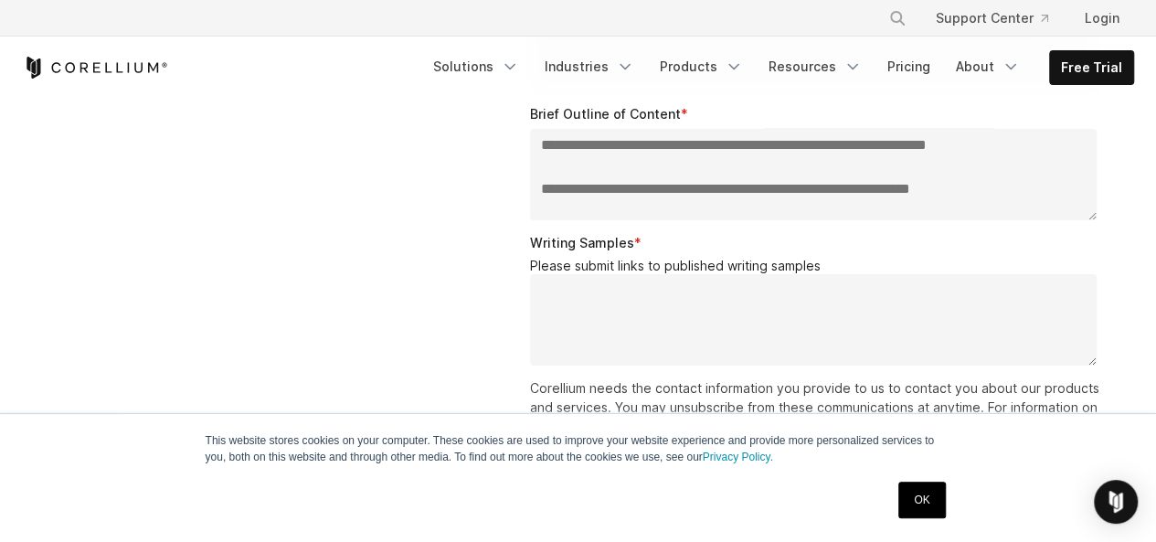
click at [541, 188] on textarea "Brief Outline of Content *" at bounding box center [814, 174] width 568 height 91
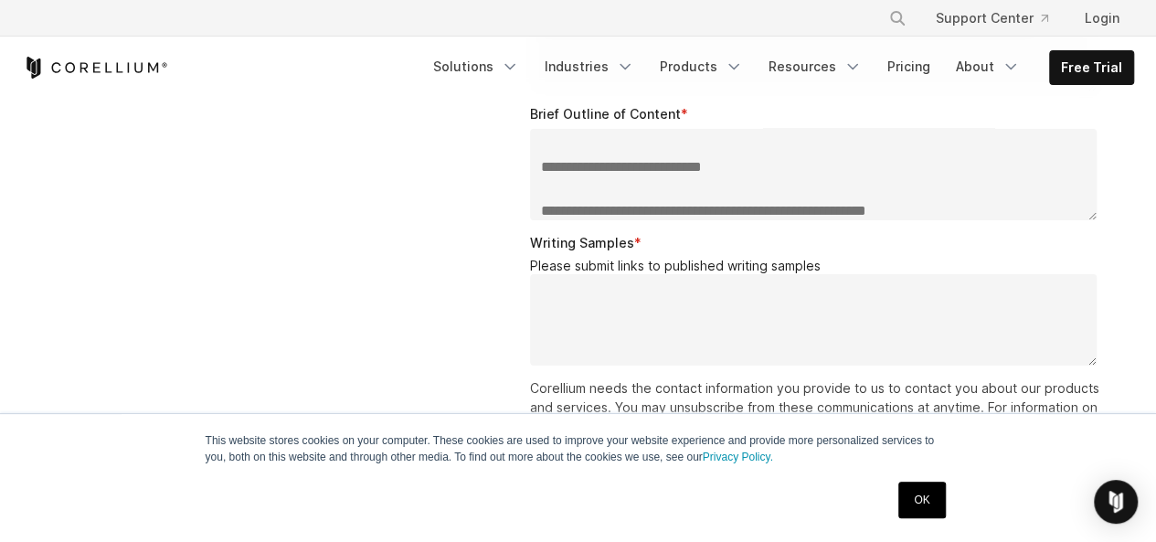
scroll to position [925, 0]
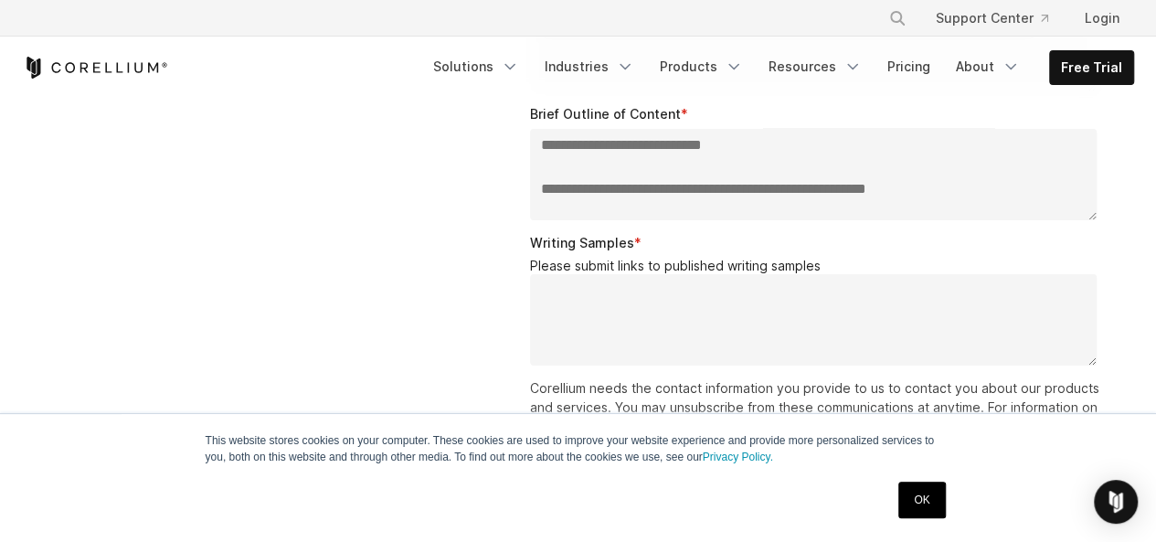
click at [541, 187] on textarea "Brief Outline of Content *" at bounding box center [814, 174] width 568 height 91
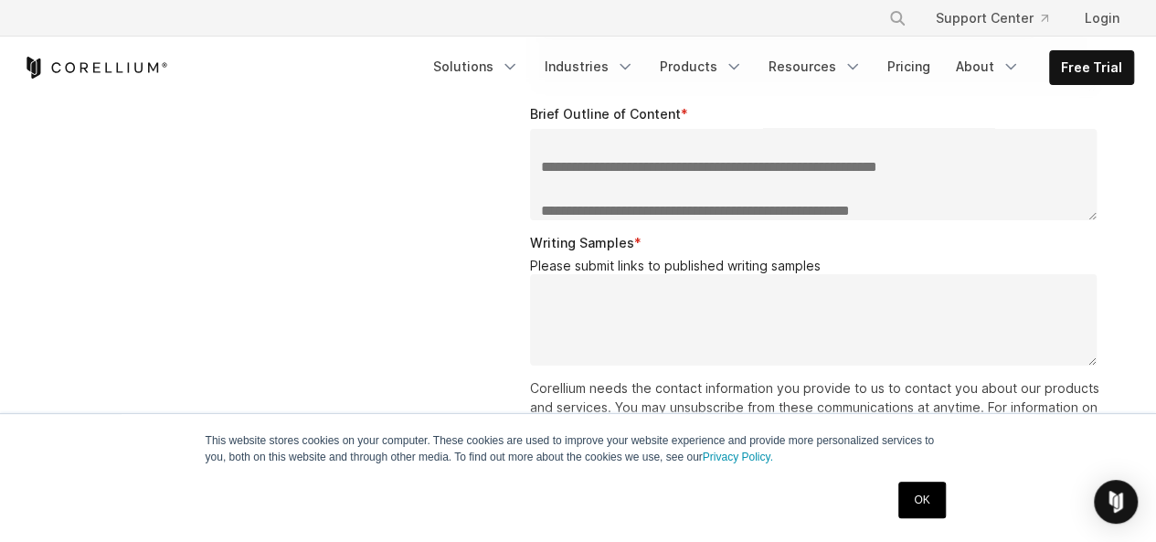
scroll to position [969, 0]
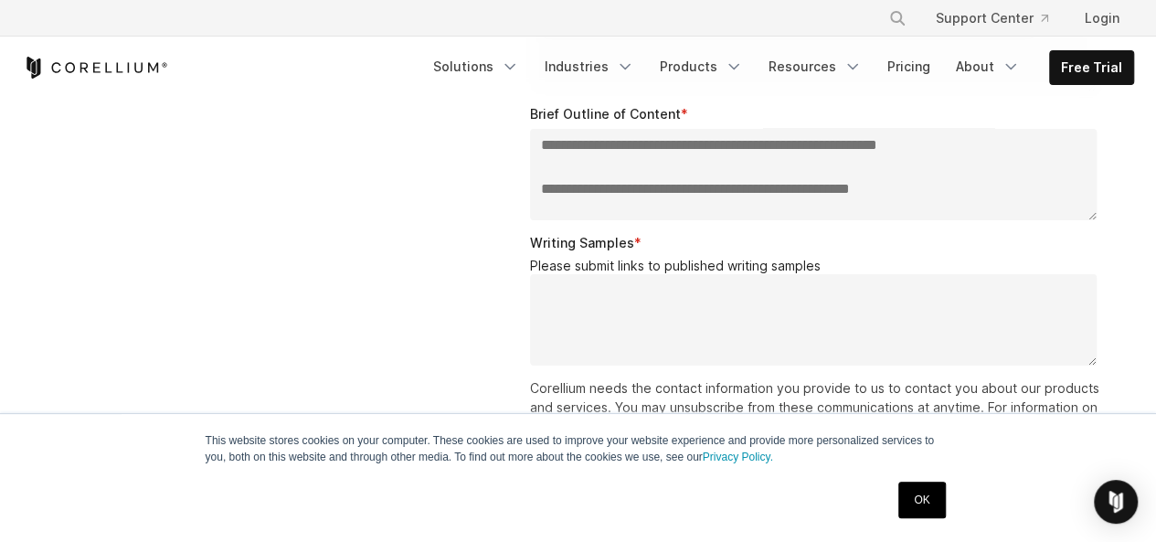
click at [541, 187] on textarea "Brief Outline of Content *" at bounding box center [814, 174] width 568 height 91
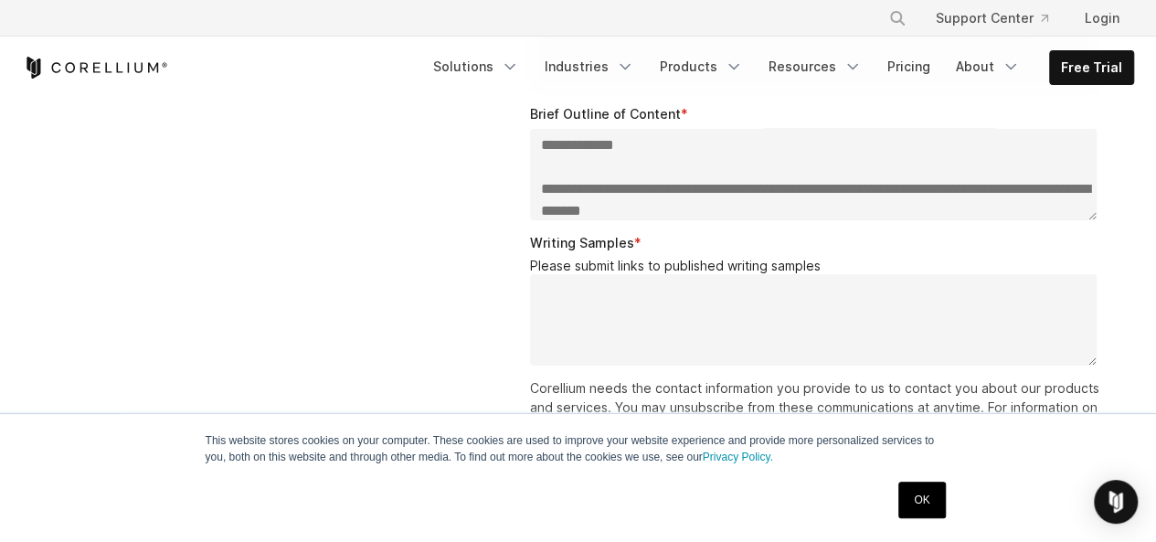
scroll to position [1079, 0]
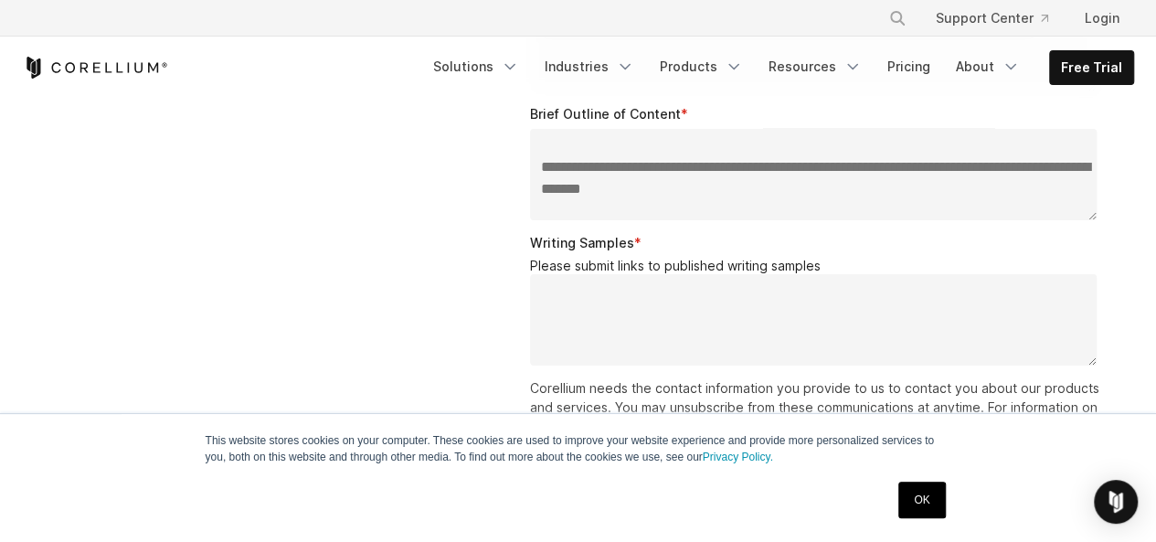
click at [539, 168] on textarea "Brief Outline of Content *" at bounding box center [814, 174] width 568 height 91
click at [540, 186] on textarea "Brief Outline of Content *" at bounding box center [814, 174] width 568 height 91
click at [541, 188] on textarea "Brief Outline of Content *" at bounding box center [814, 174] width 568 height 91
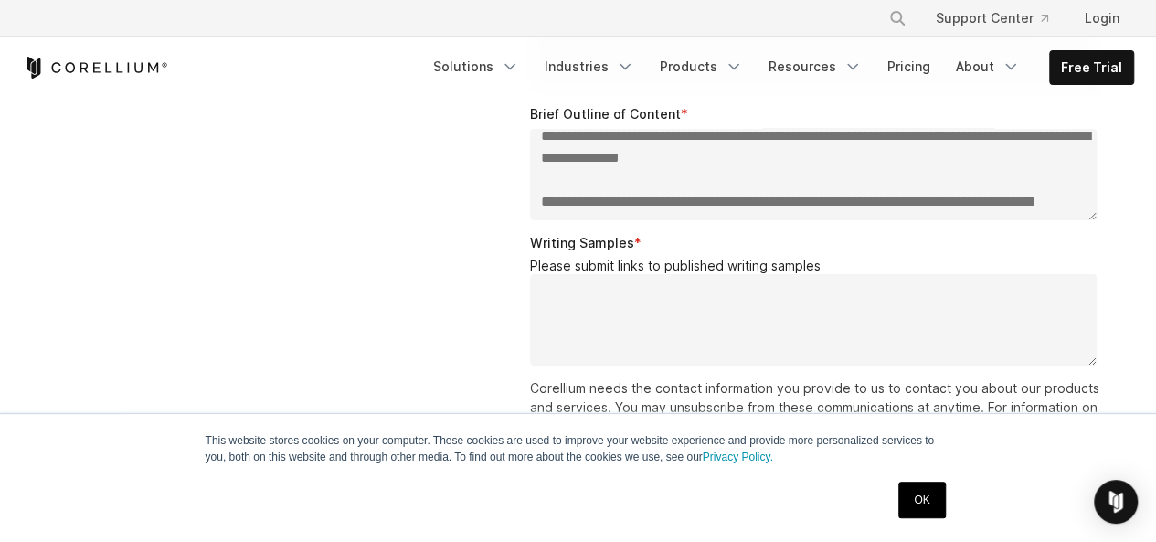
scroll to position [1133, 0]
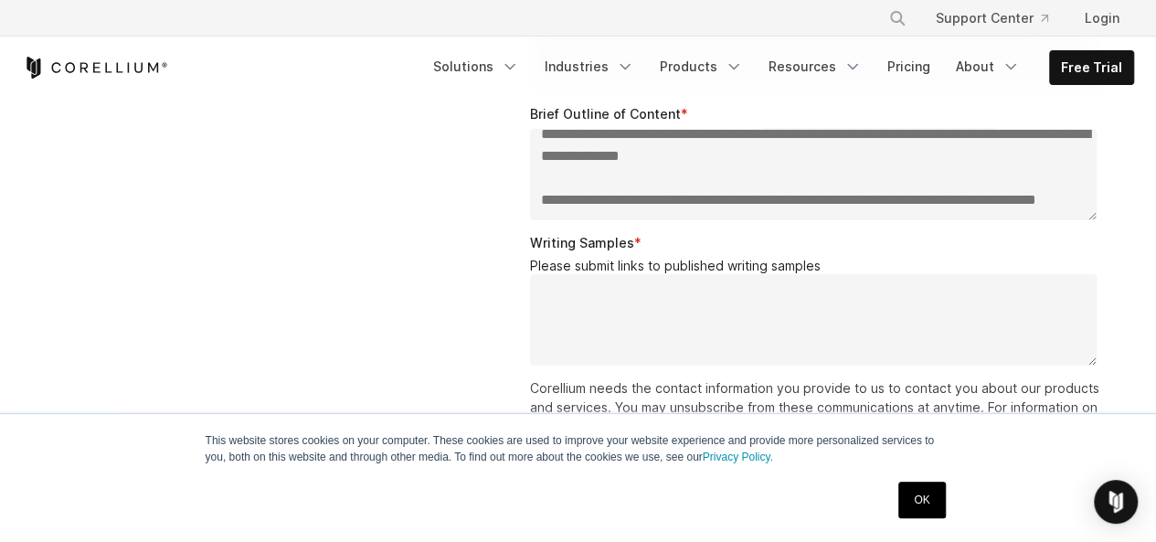
click at [541, 175] on textarea "Brief Outline of Content *" at bounding box center [814, 174] width 568 height 91
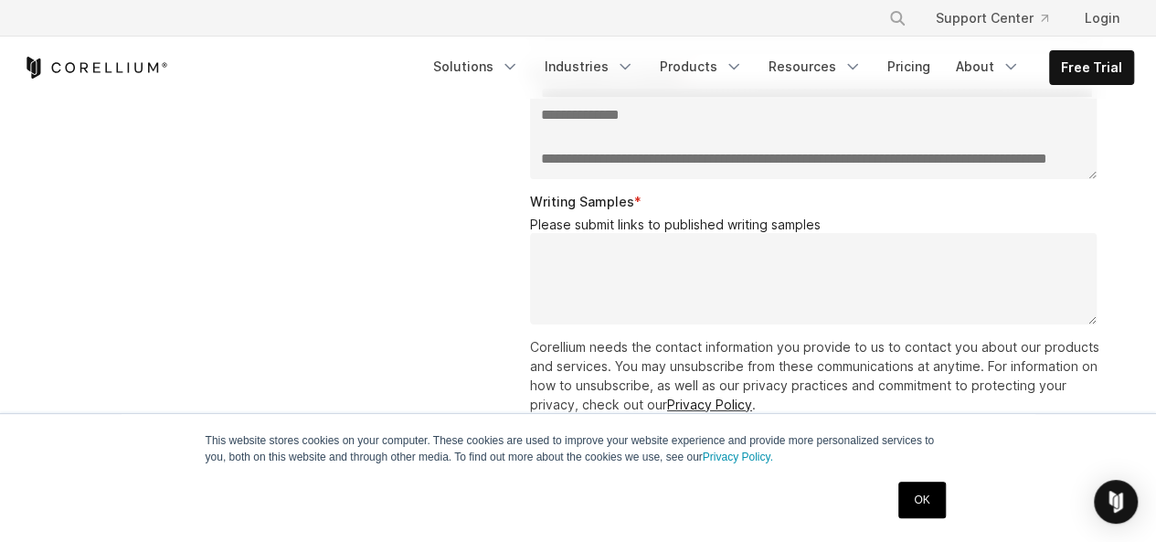
scroll to position [3107, 0]
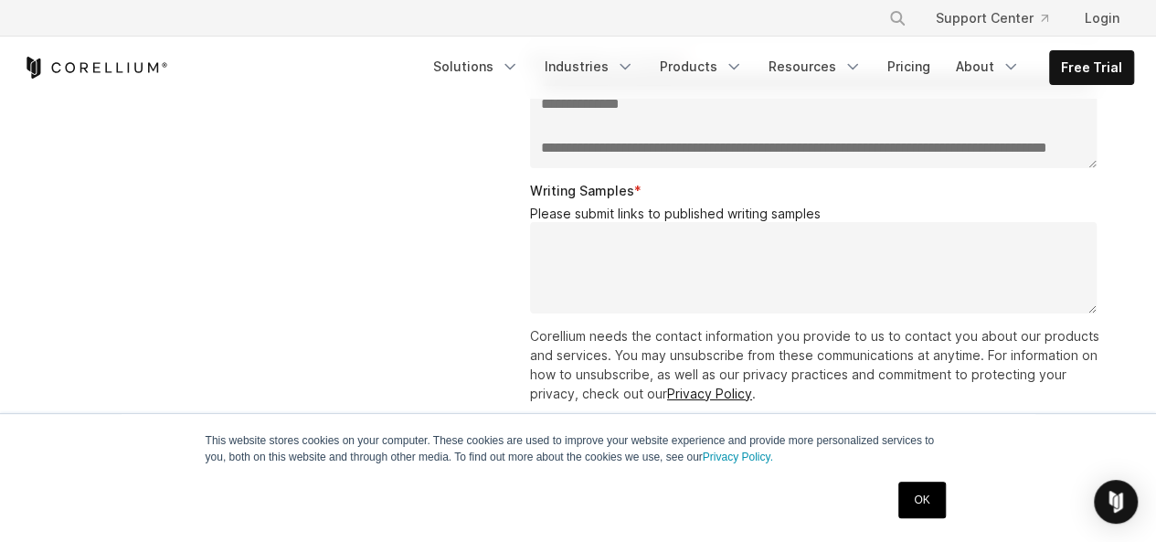
type textarea "**********"
click at [545, 237] on textarea "Writing Samples *" at bounding box center [814, 267] width 568 height 91
paste textarea "**********"
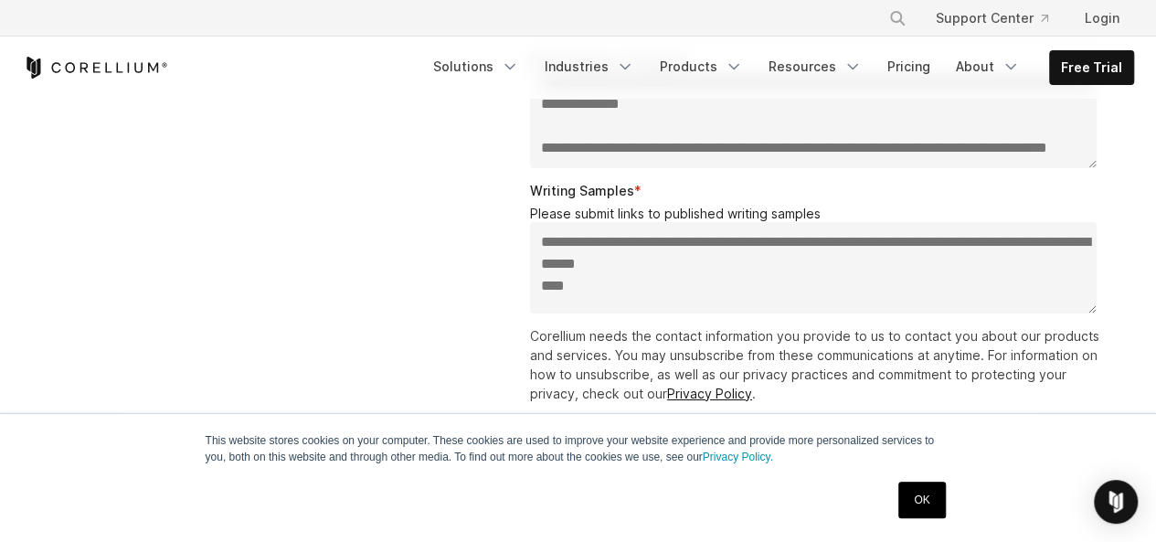
paste textarea "**********"
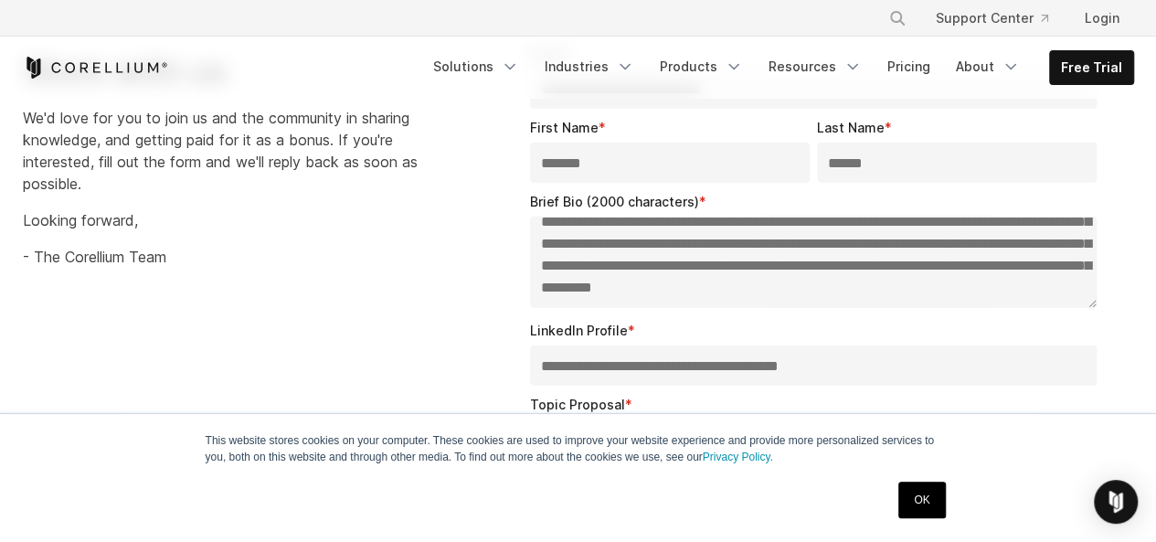
scroll to position [2619, 0]
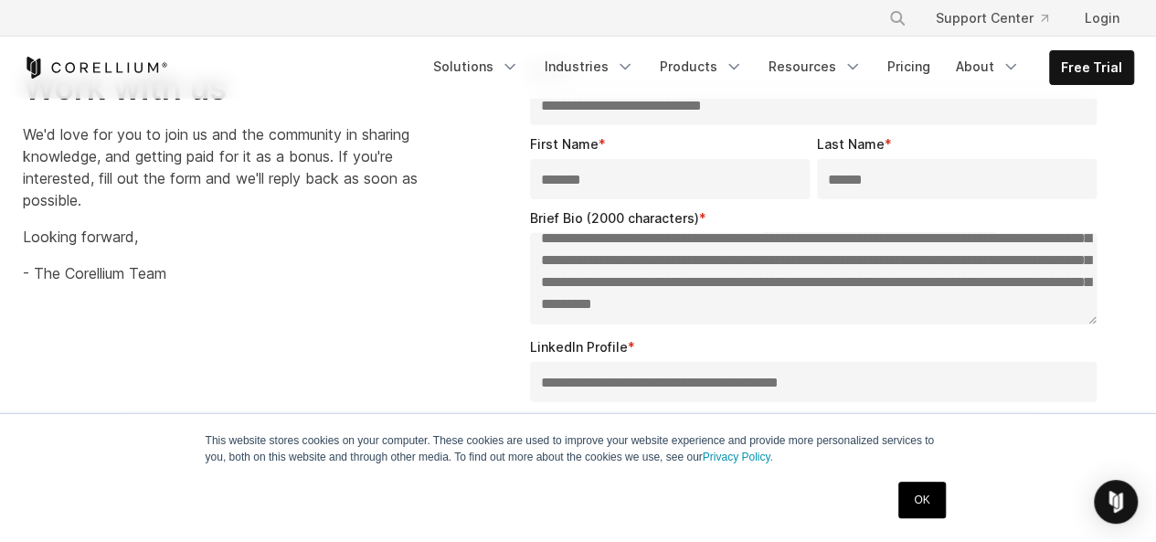
type textarea "**********"
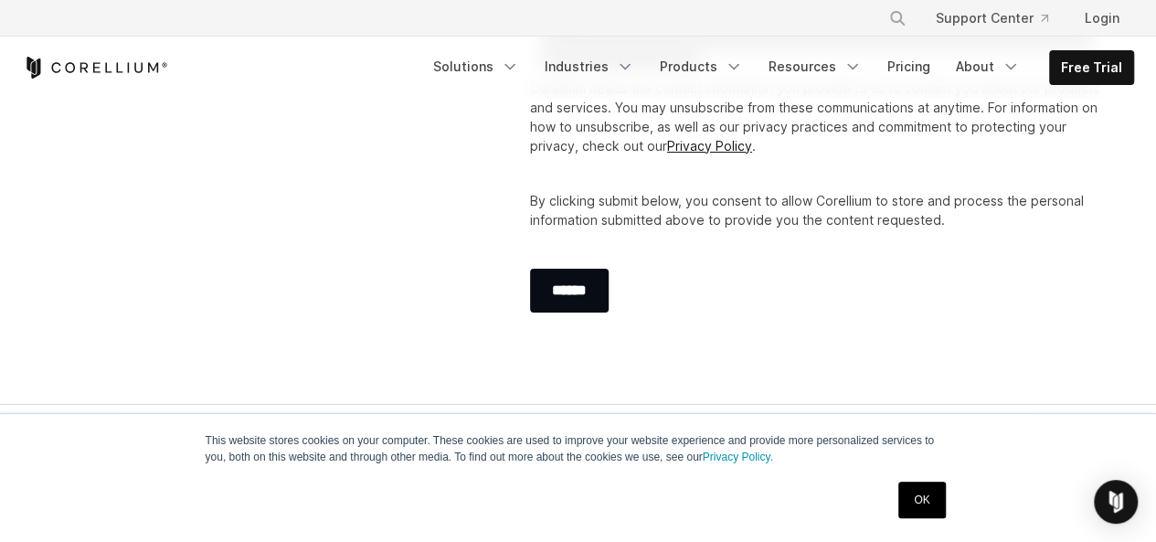
scroll to position [3366, 0]
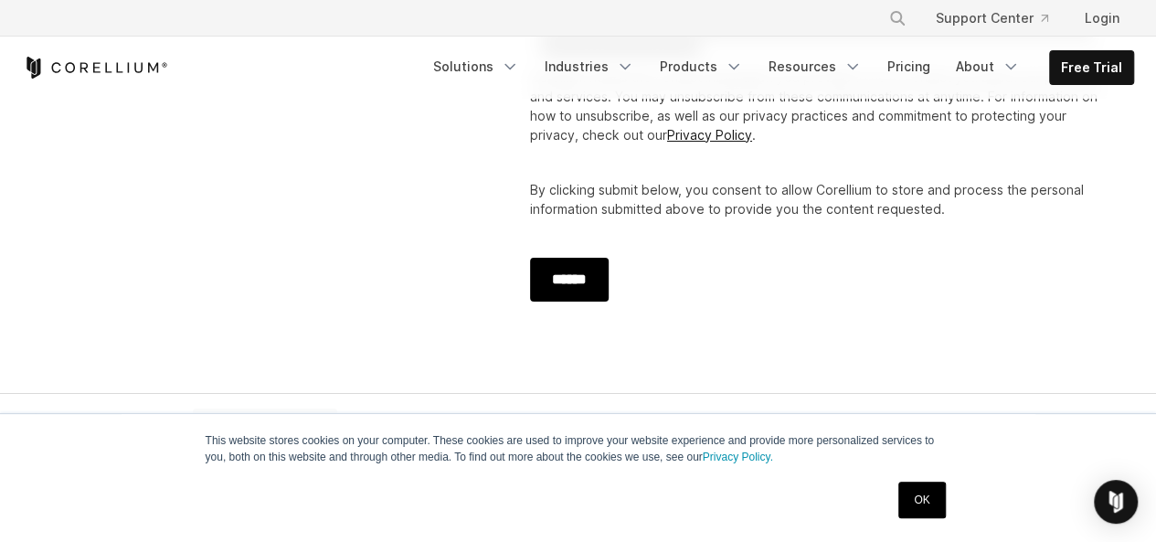
click at [588, 271] on input "******" at bounding box center [569, 280] width 79 height 44
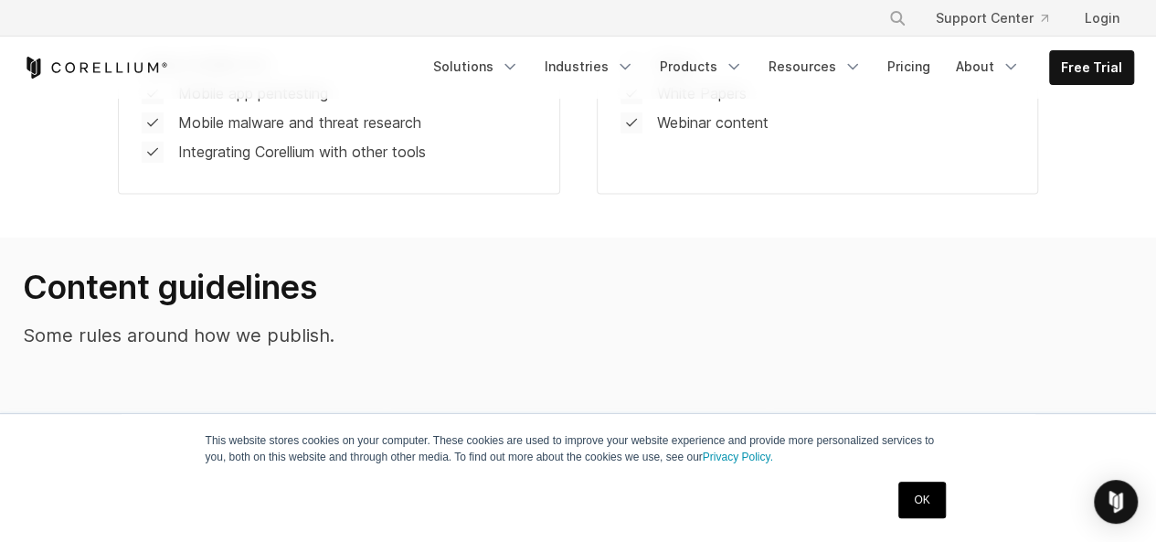
scroll to position [1198, 0]
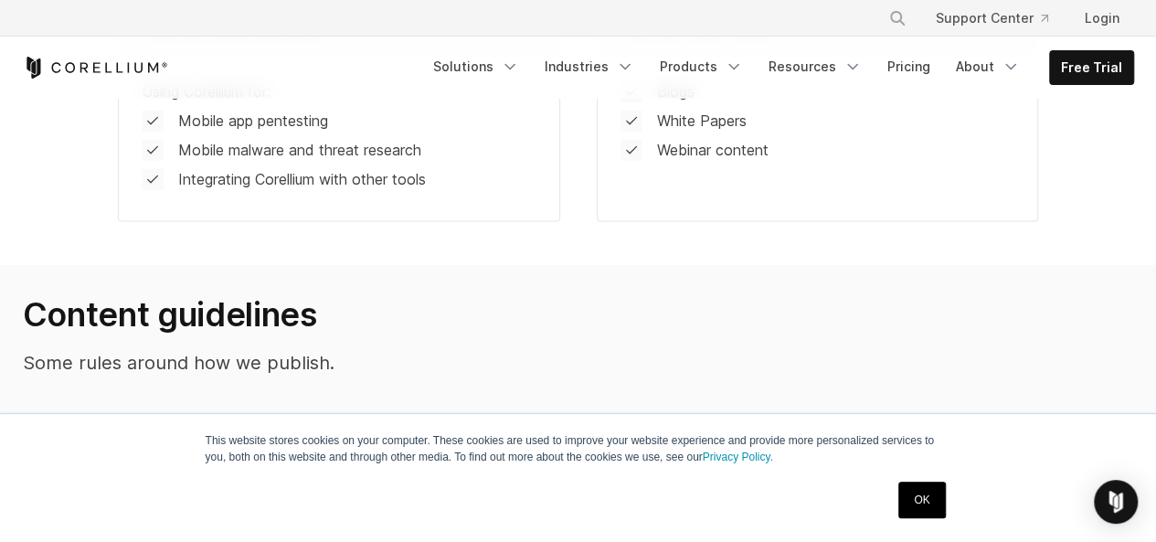
click at [918, 498] on link "OK" at bounding box center [922, 500] width 47 height 37
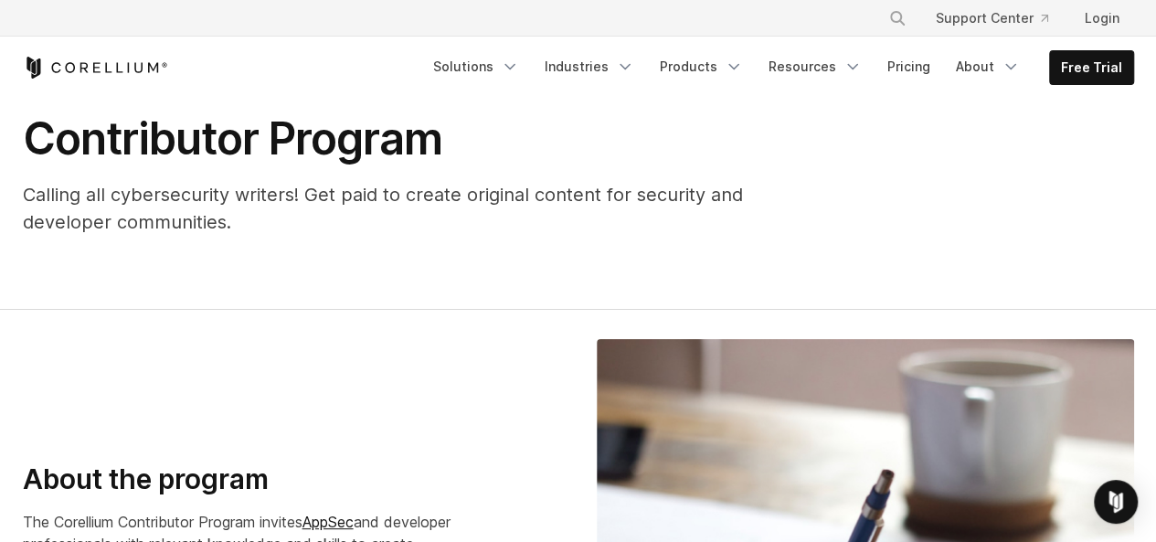
scroll to position [0, 0]
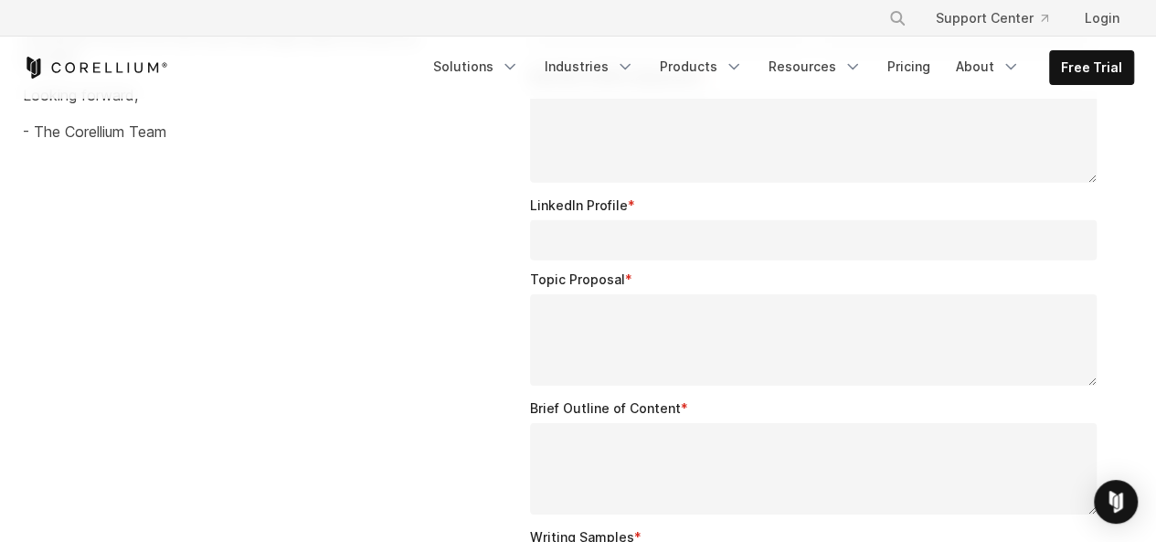
scroll to position [2755, 0]
